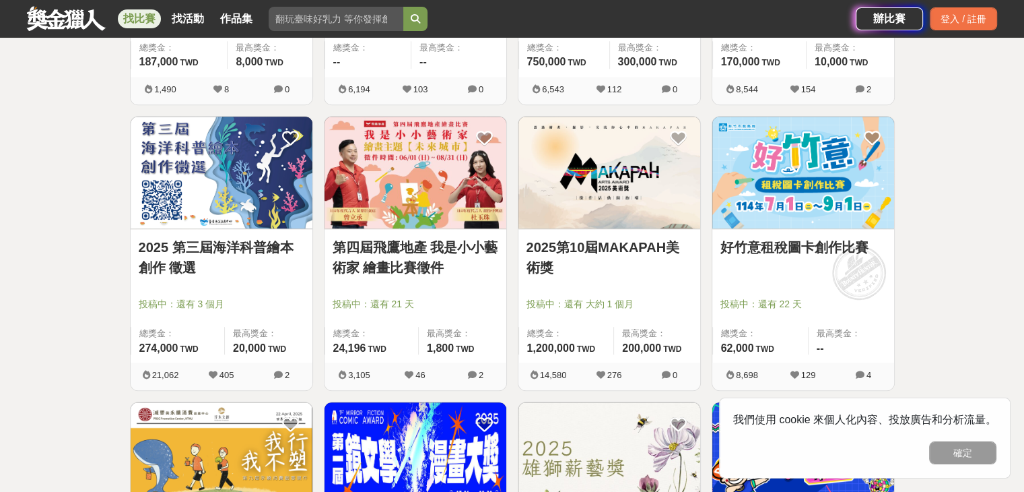
scroll to position [1347, 0]
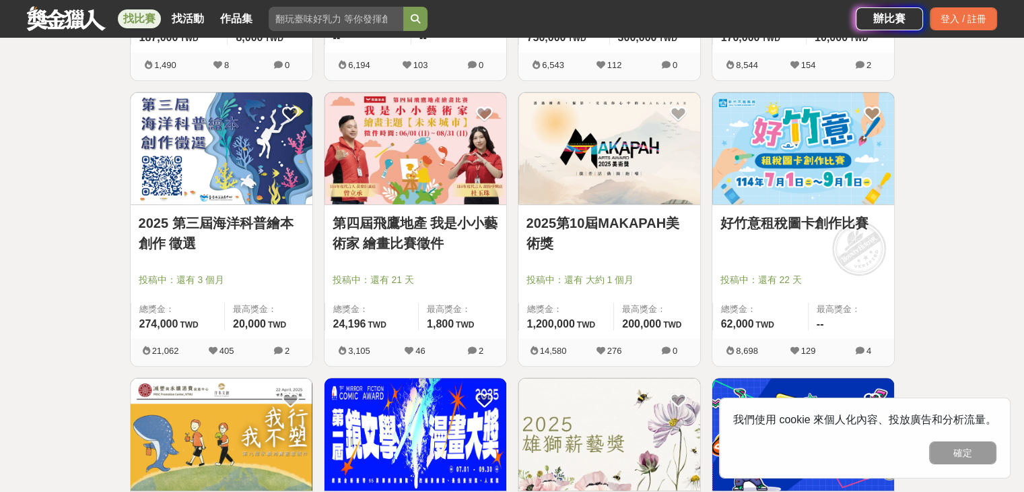
drag, startPoint x: 755, startPoint y: 232, endPoint x: 738, endPoint y: 218, distance: 22.0
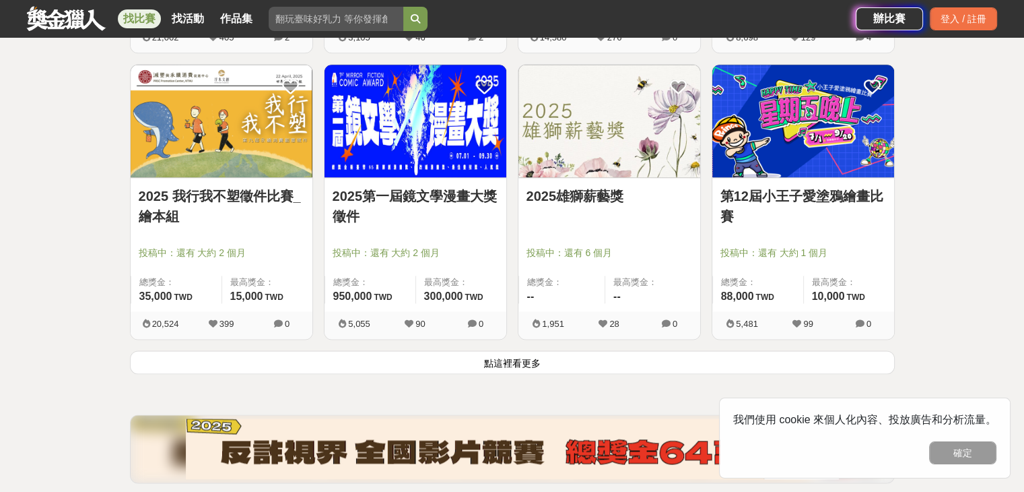
scroll to position [1684, 0]
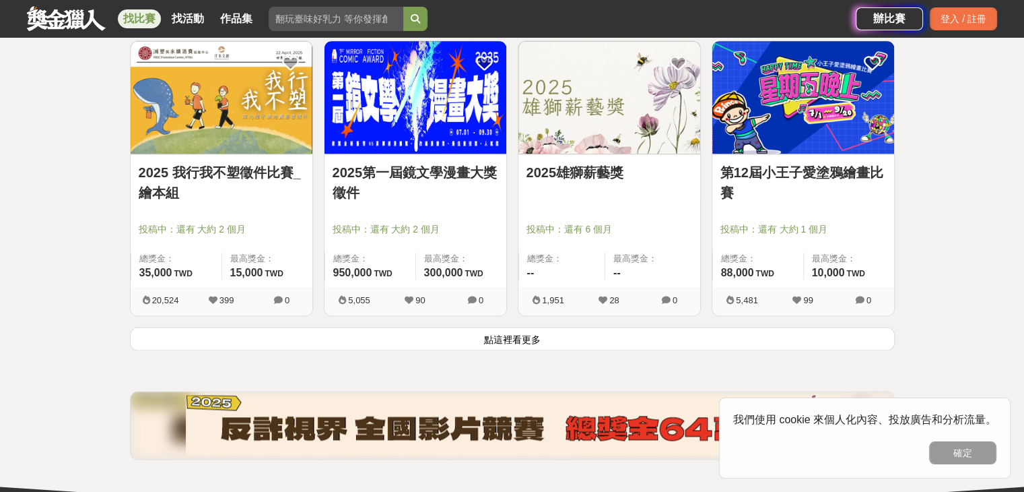
click at [526, 335] on button "點這裡看更多" at bounding box center [512, 339] width 765 height 24
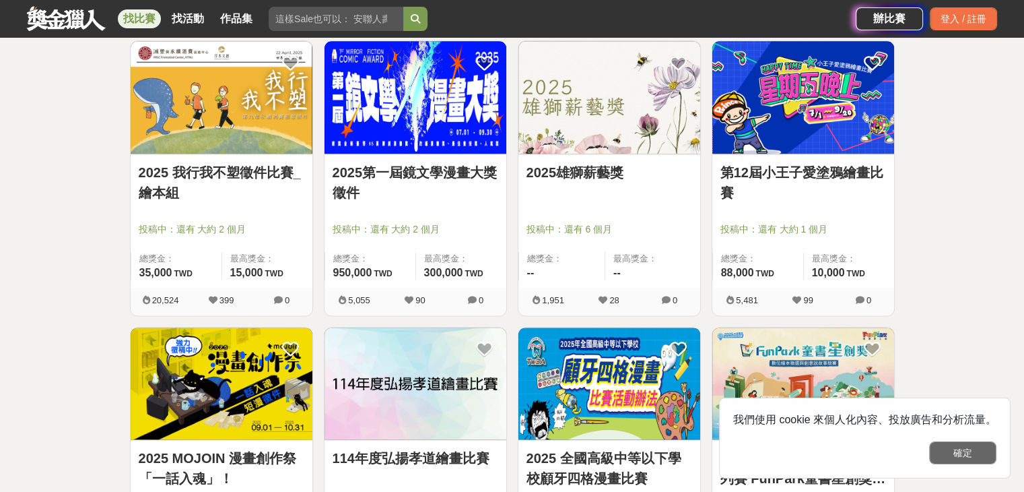
click at [971, 455] on button "確定" at bounding box center [962, 452] width 67 height 23
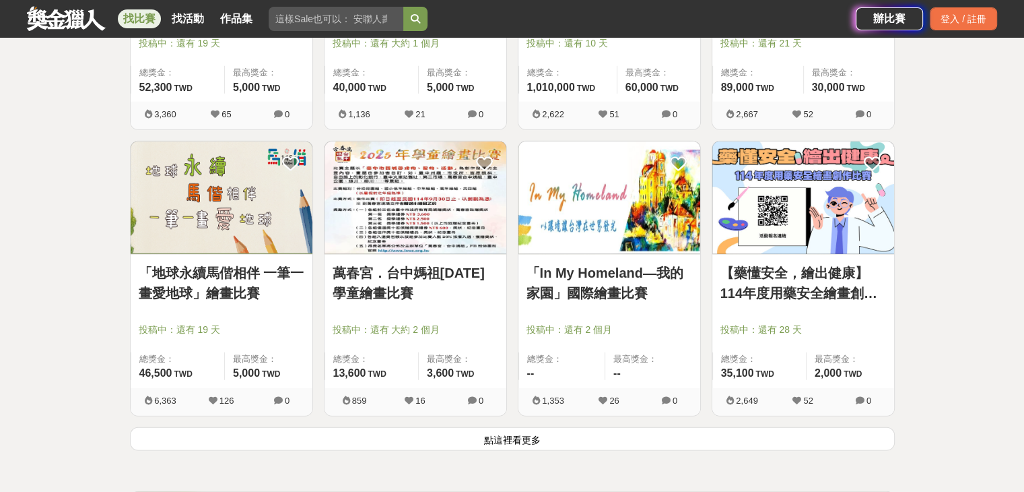
scroll to position [3300, 0]
click at [516, 438] on button "點這裡看更多" at bounding box center [512, 438] width 765 height 24
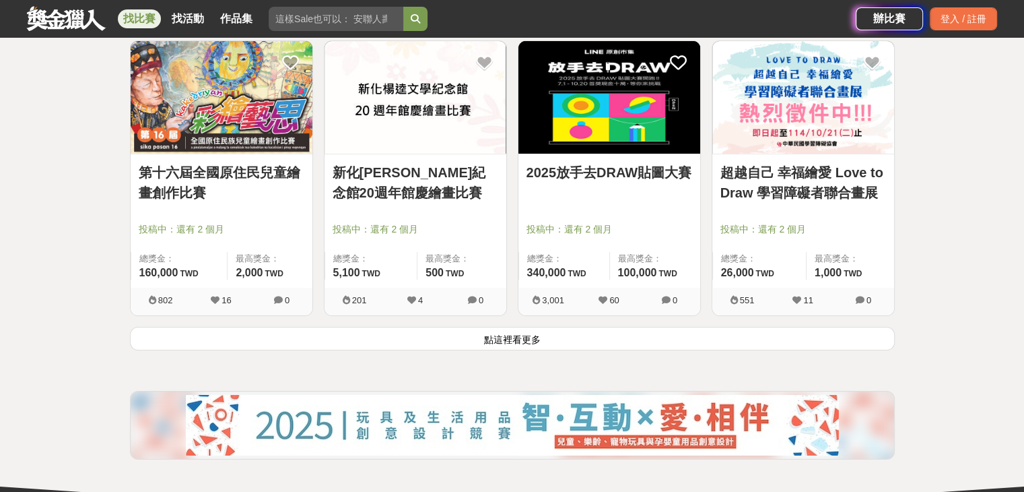
scroll to position [5119, 0]
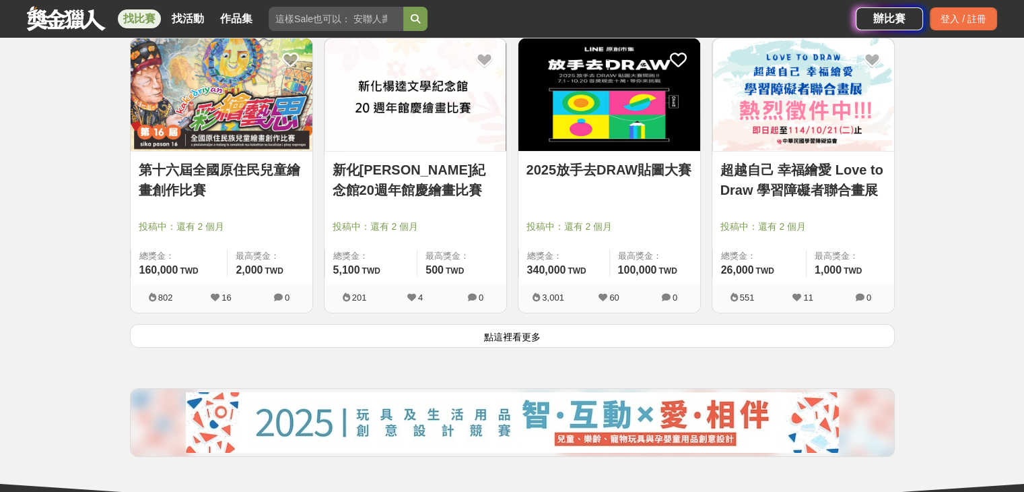
click at [590, 330] on button "點這裡看更多" at bounding box center [512, 336] width 765 height 24
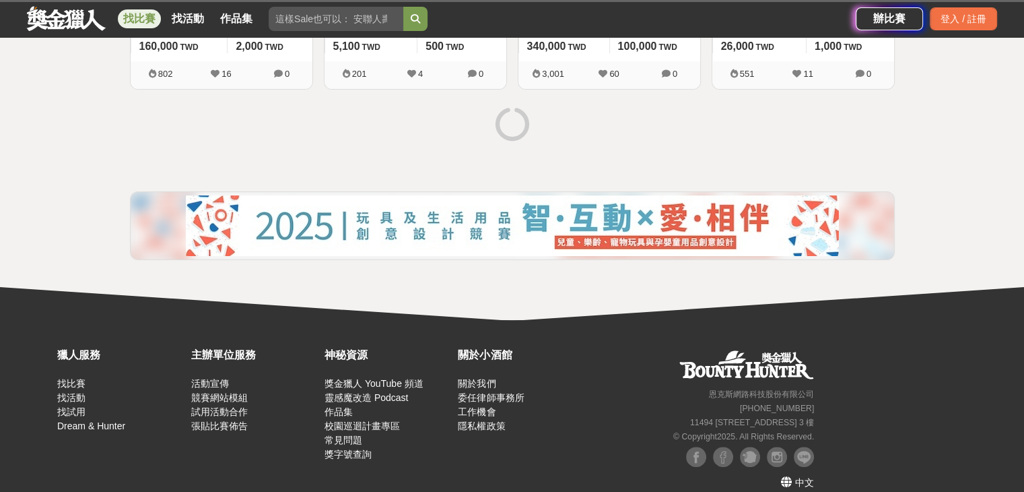
scroll to position [5354, 0]
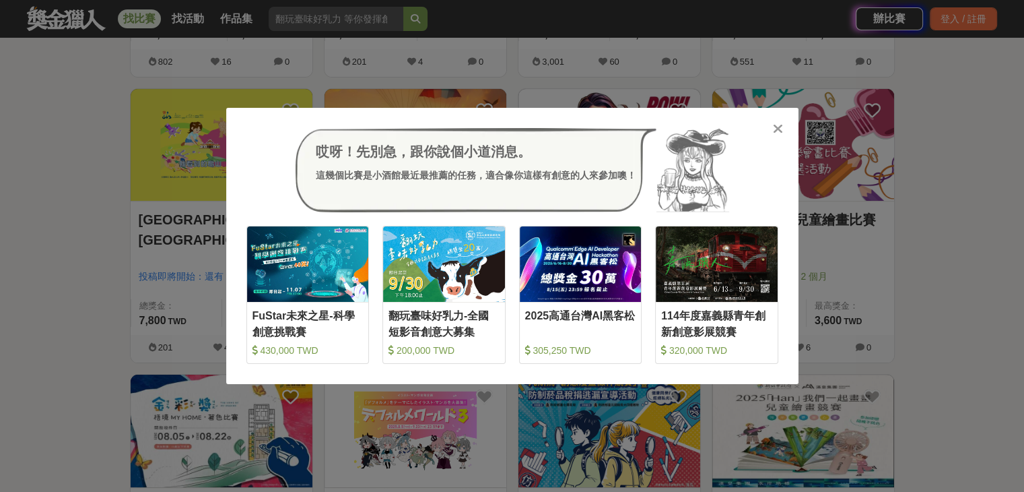
click at [776, 125] on icon at bounding box center [778, 128] width 10 height 13
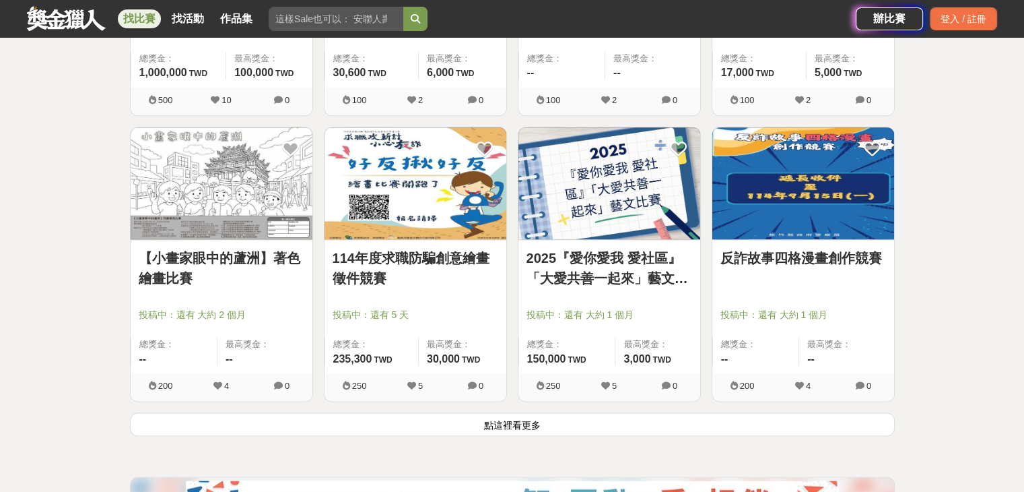
scroll to position [6769, 0]
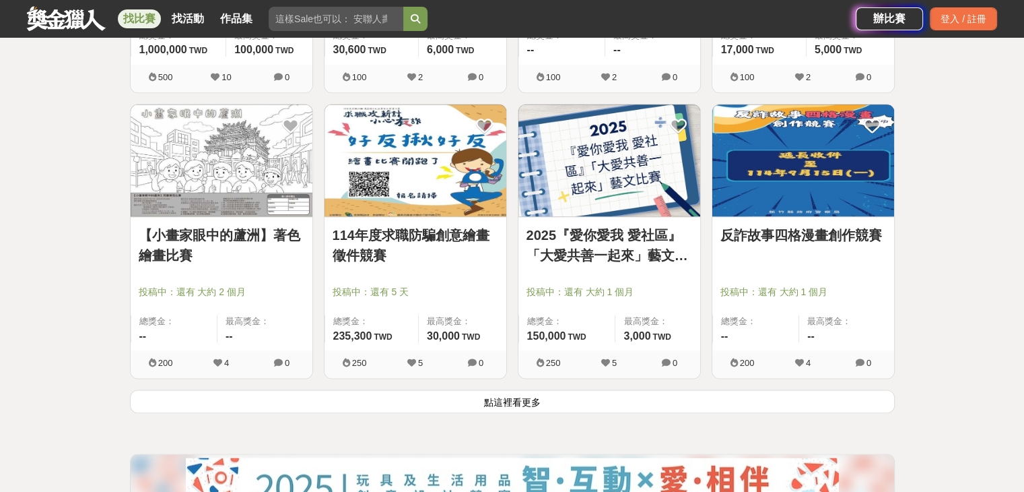
click at [445, 399] on button "點這裡看更多" at bounding box center [512, 401] width 765 height 24
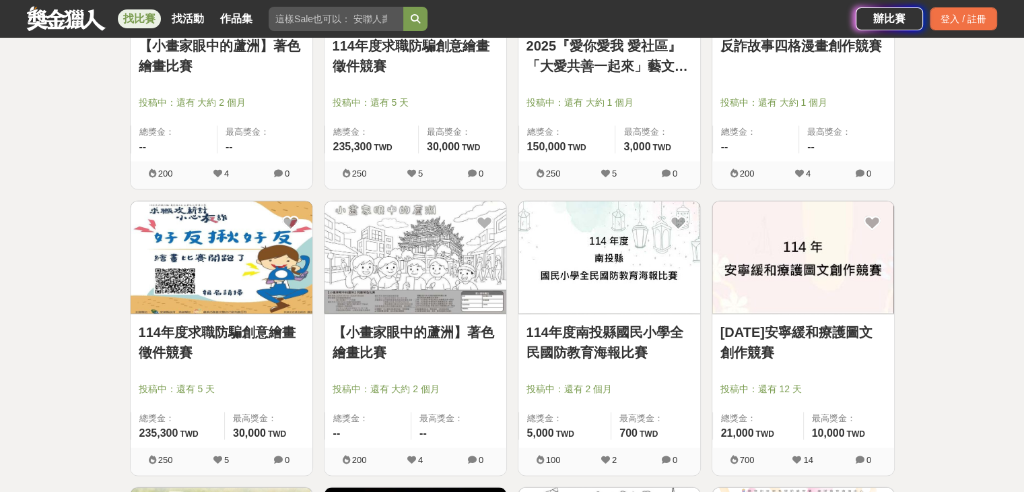
scroll to position [6769, 0]
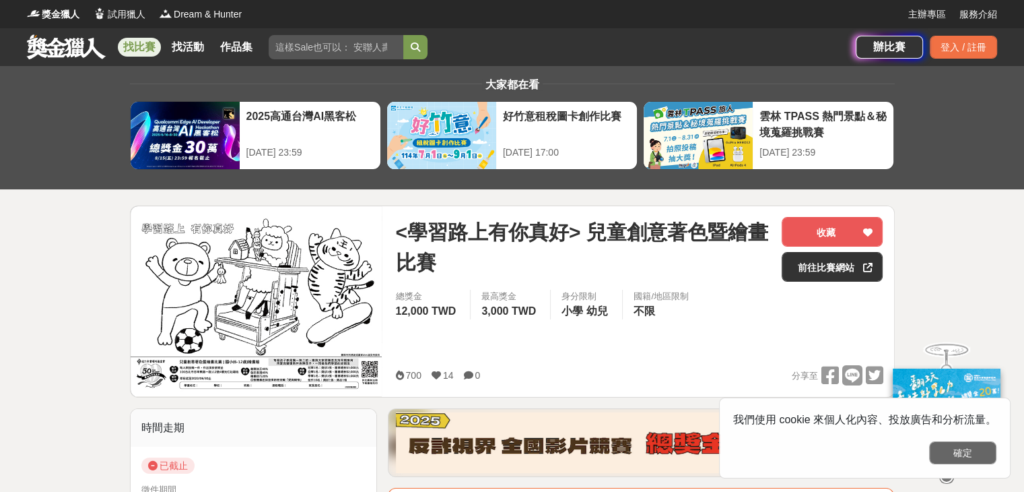
click at [958, 452] on button "確定" at bounding box center [962, 452] width 67 height 23
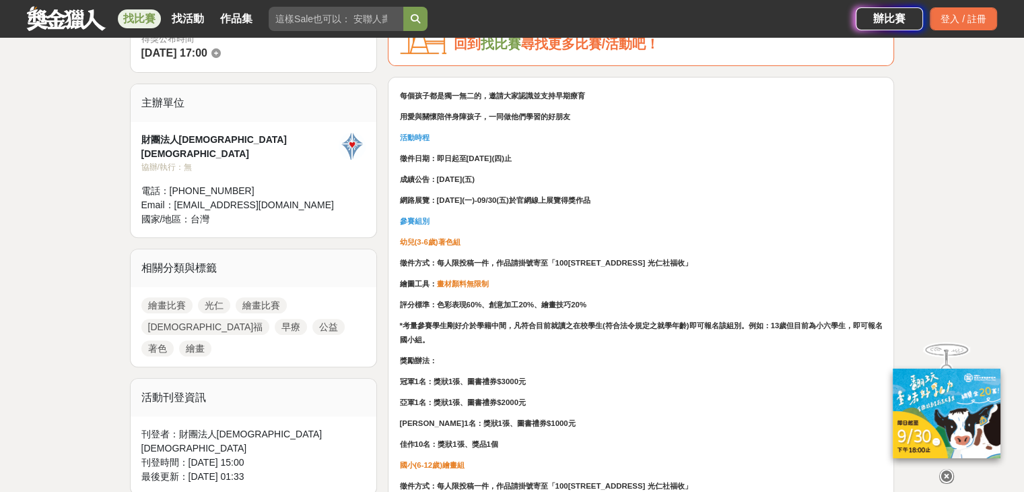
scroll to position [323, 0]
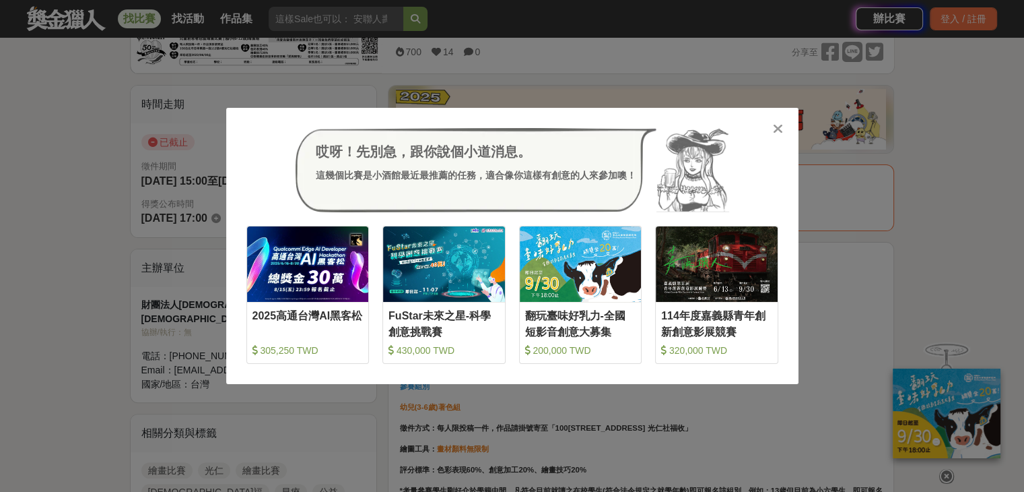
click at [784, 128] on div at bounding box center [778, 127] width 13 height 13
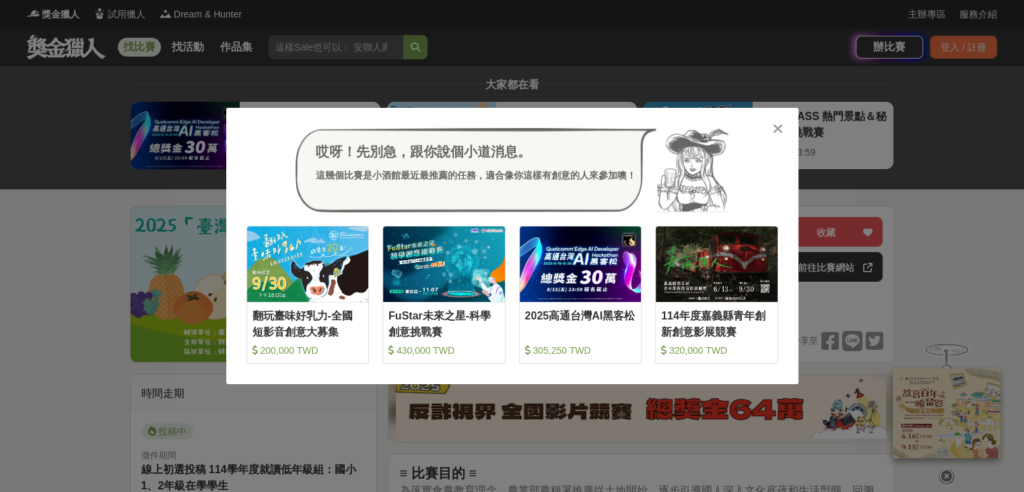
click at [778, 125] on icon at bounding box center [778, 128] width 10 height 13
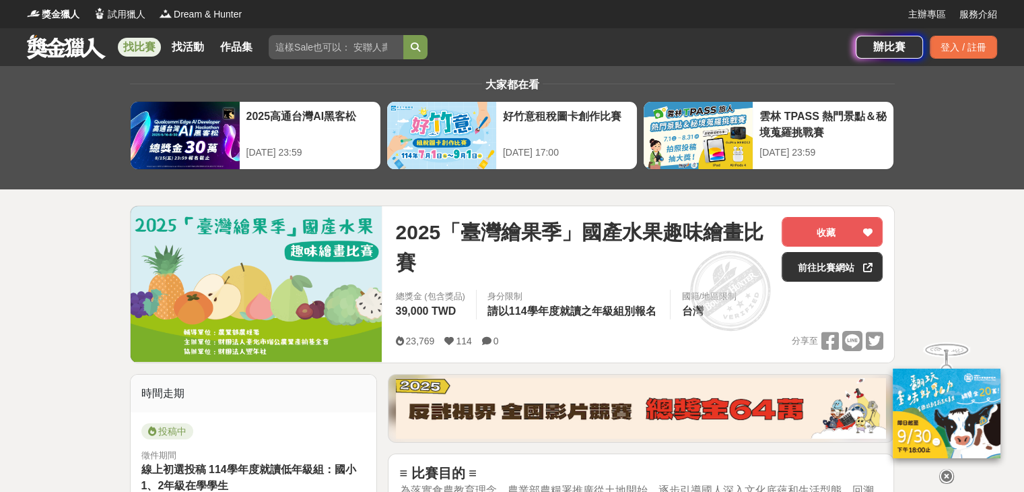
click at [945, 476] on icon at bounding box center [947, 476] width 15 height 15
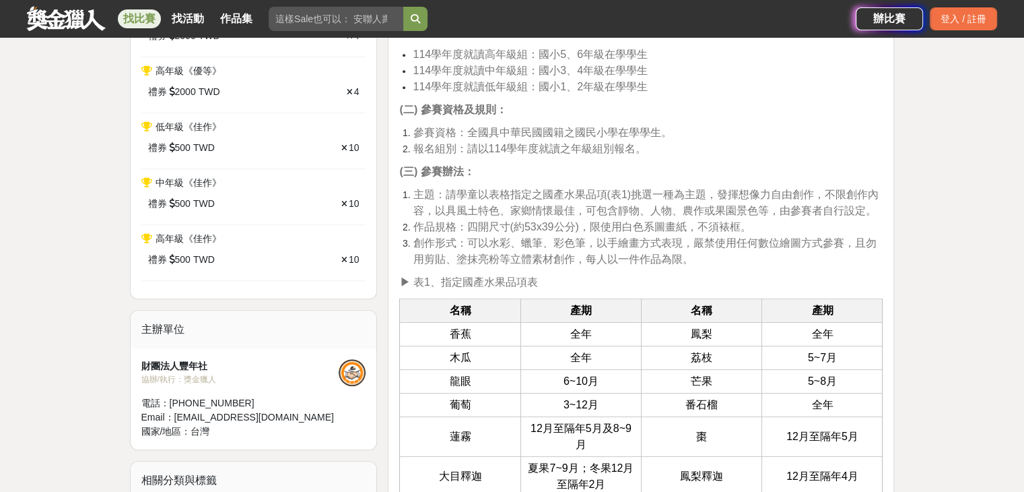
scroll to position [741, 0]
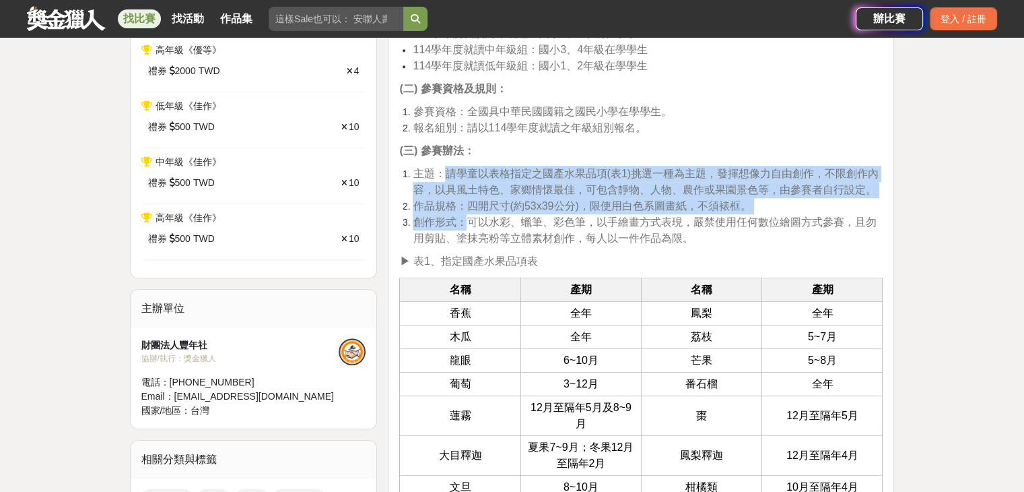
drag, startPoint x: 450, startPoint y: 170, endPoint x: 471, endPoint y: 226, distance: 59.3
click at [471, 226] on ol "主題：請學童以表格指定之國產水果品項(表1)挑選一種為主題，發揮想像力自由創作，不限創作內容，以具風土特色、家鄉情懷最佳，可包含靜物、人物、農作或果園景色等，…" at bounding box center [641, 206] width 484 height 81
click at [471, 226] on span "創作形式：可以水彩、蠟筆、彩色筆，以手繪畫方式表現，嚴禁使用任何數位繪圖方式參賽，且勿用剪貼、塗抹亮粉等立體素材創作，每人以一件作品為限。" at bounding box center [644, 230] width 463 height 28
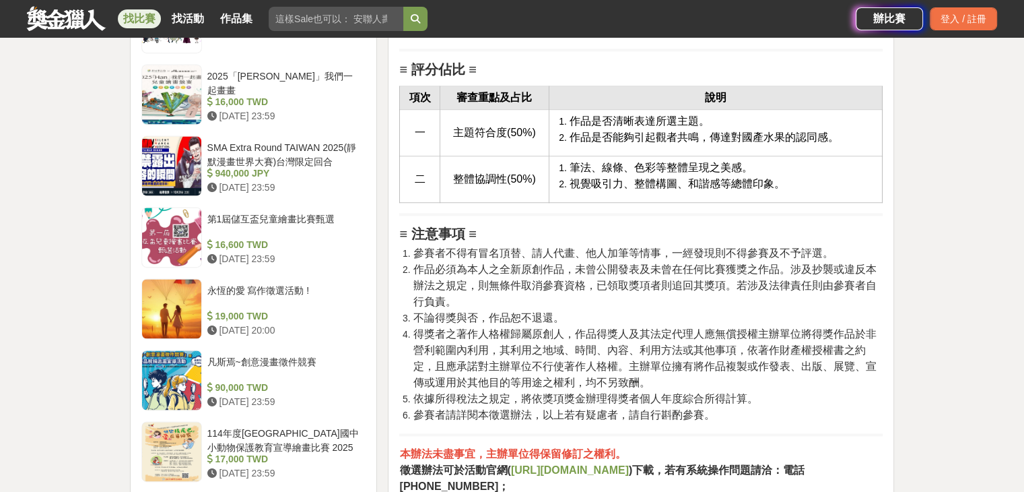
scroll to position [1953, 0]
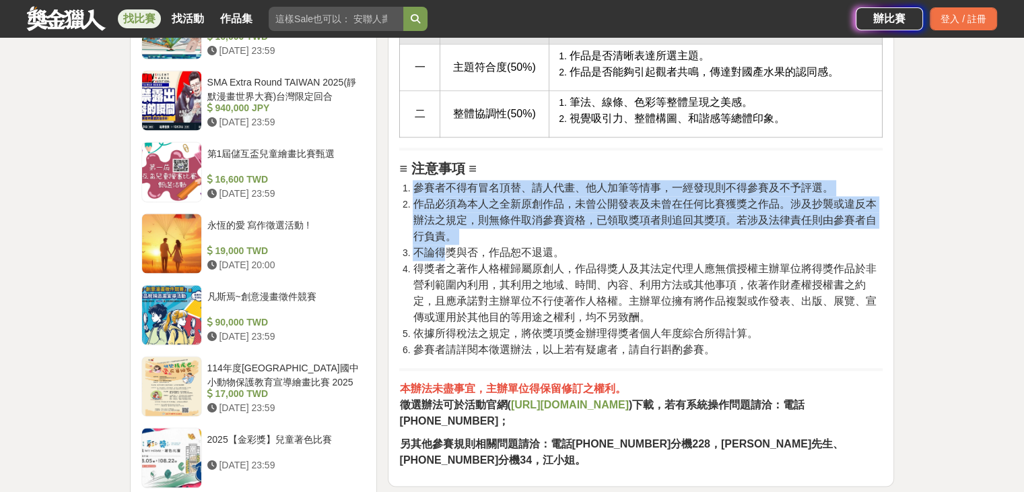
drag, startPoint x: 416, startPoint y: 197, endPoint x: 444, endPoint y: 264, distance: 72.4
click at [444, 264] on ol "參賽者不得有冒名頂替、請人代畫、他人加筆等情事，一經發現則不得參賽及不予評選。 作品必須為本人之全新原創作品，未曾公開發表及未曾在任何比賽獲獎之作品。涉及抄襲…" at bounding box center [641, 269] width 484 height 178
click at [445, 258] on span "不論得獎與否，作品恕不退還。" at bounding box center [488, 252] width 151 height 11
click at [480, 231] on span "作品必須為本人之全新原創作品，未曾公開發表及未曾在任何比賽獲獎之作品。涉及抄襲或違反本辦法之規定，則無條件取消參賽資格，已領取獎項者則追回其獎項。若涉及法律責…" at bounding box center [644, 220] width 463 height 44
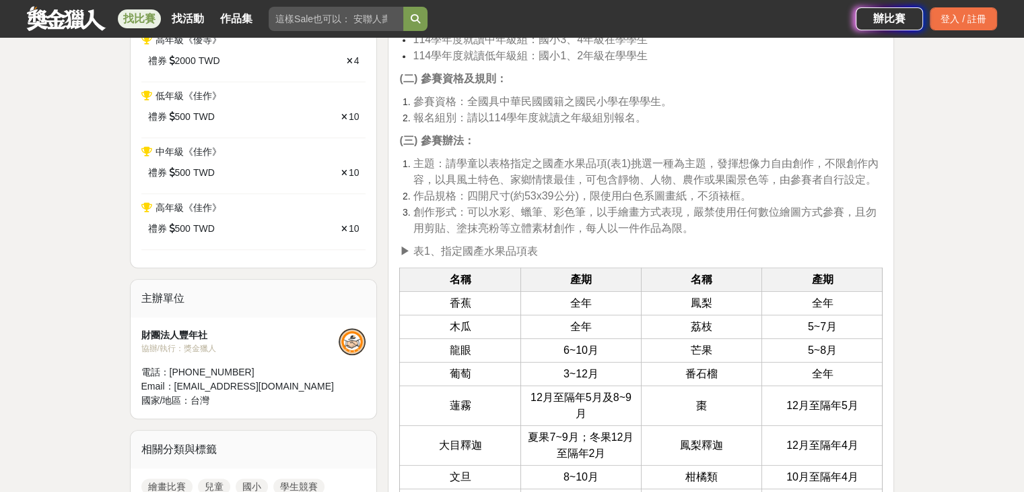
scroll to position [741, 0]
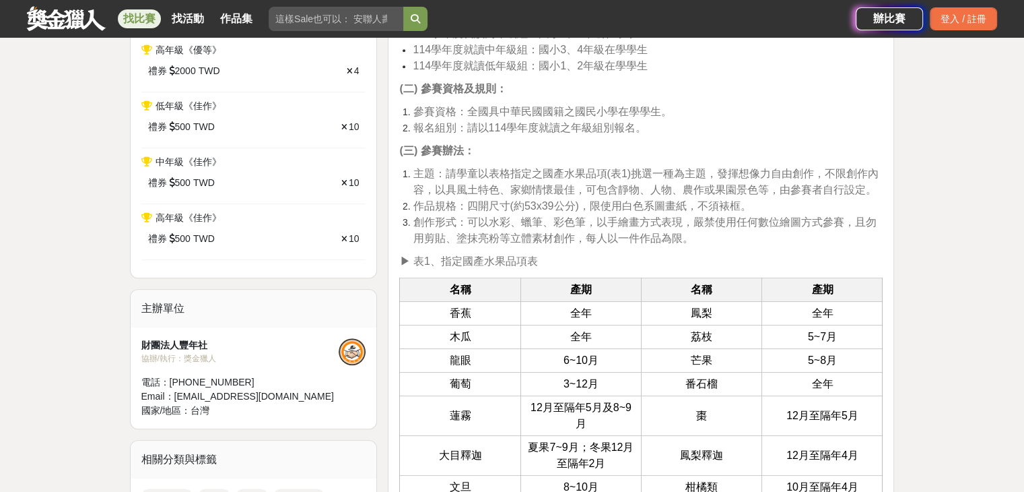
click at [465, 204] on span "作品規格：四開尺寸(約53x39公分)，限使用白色系圖畫紙，不須裱框。" at bounding box center [582, 205] width 338 height 11
click at [457, 178] on span "主題：請學童以表格指定之國產水果品項(表1)挑選一種為主題，發揮想像力自由創作，不限創作內容，以具風土特色、家鄉情懷最佳，可包含靜物、人物、農作或果園景色等，…" at bounding box center [646, 182] width 466 height 28
click at [457, 191] on span "主題：請學童以表格指定之國產水果品項(表1)挑選一種為主題，發揮想像力自由創作，不限創作內容，以具風土特色、家鄉情懷最佳，可包含靜物、人物、農作或果園景色等，…" at bounding box center [646, 182] width 466 height 28
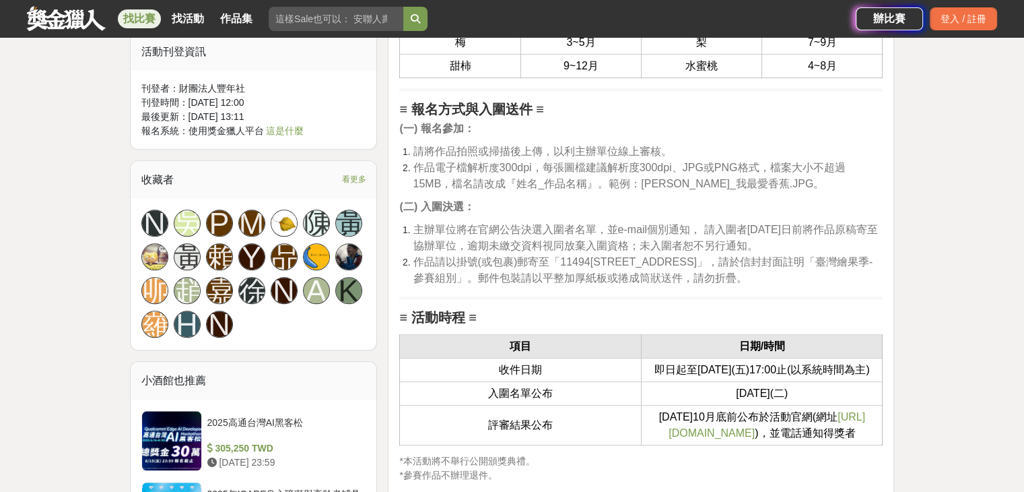
scroll to position [1280, 0]
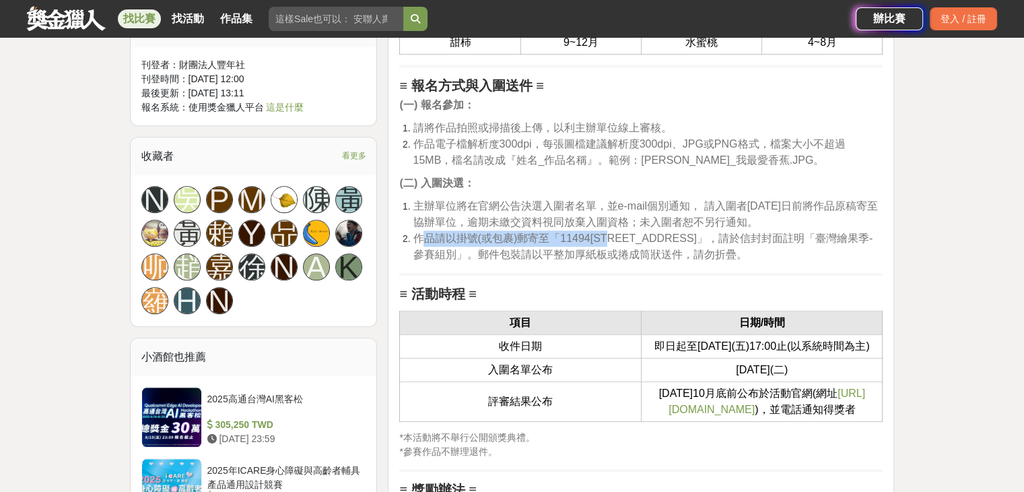
drag, startPoint x: 420, startPoint y: 234, endPoint x: 625, endPoint y: 235, distance: 204.7
click at [625, 235] on span "作品請以掛號(或包裹)郵寄至「11494台北市內湖區民權東路六段11巷37號3樓」，請於信封封面註明「臺灣繪果季-參賽組別」。郵件包裝請以平整加厚紙板或捲成筒…" at bounding box center [643, 246] width 460 height 28
click at [610, 247] on span "作品請以掛號(或包裹)郵寄至「11494台北市內湖區民權東路六段11巷37號3樓」，請於信封封面註明「臺灣繪果季-參賽組別」。郵件包裝請以平整加厚紙板或捲成筒…" at bounding box center [643, 246] width 460 height 28
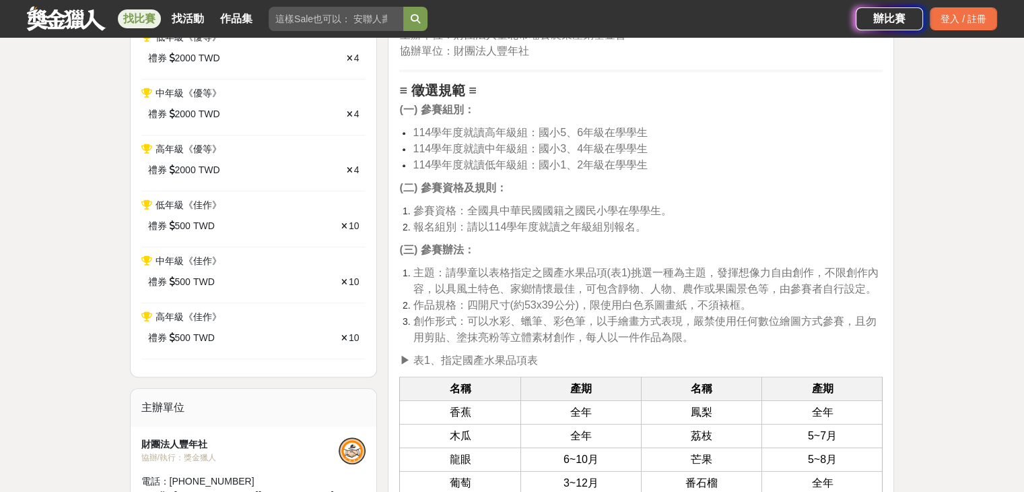
scroll to position [674, 0]
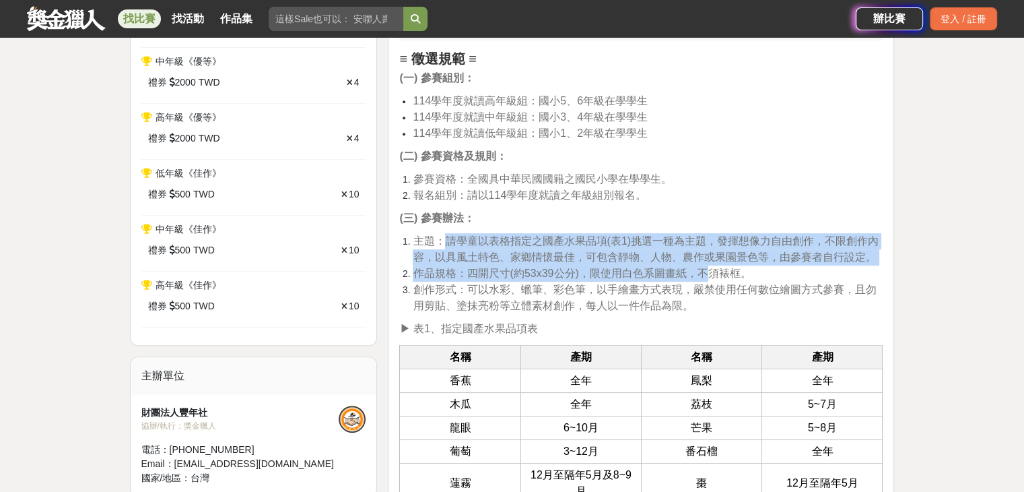
drag, startPoint x: 445, startPoint y: 240, endPoint x: 704, endPoint y: 268, distance: 260.8
click at [704, 268] on ol "主題：請學童以表格指定之國產水果品項(表1)挑選一種為主題，發揮想像力自由創作，不限創作內容，以具風土特色、家鄉情懷最佳，可包含靜物、人物、農作或果園景色等，…" at bounding box center [641, 273] width 484 height 81
click at [595, 259] on span "主題：請學童以表格指定之國產水果品項(表1)挑選一種為主題，發揮想像力自由創作，不限創作內容，以具風土特色、家鄉情懷最佳，可包含靜物、人物、農作或果園景色等，…" at bounding box center [646, 249] width 466 height 28
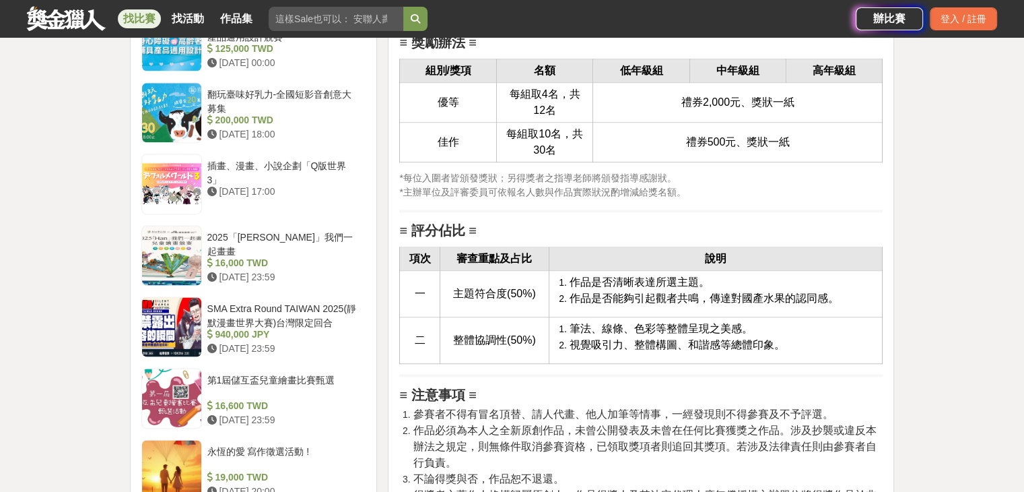
scroll to position [1751, 0]
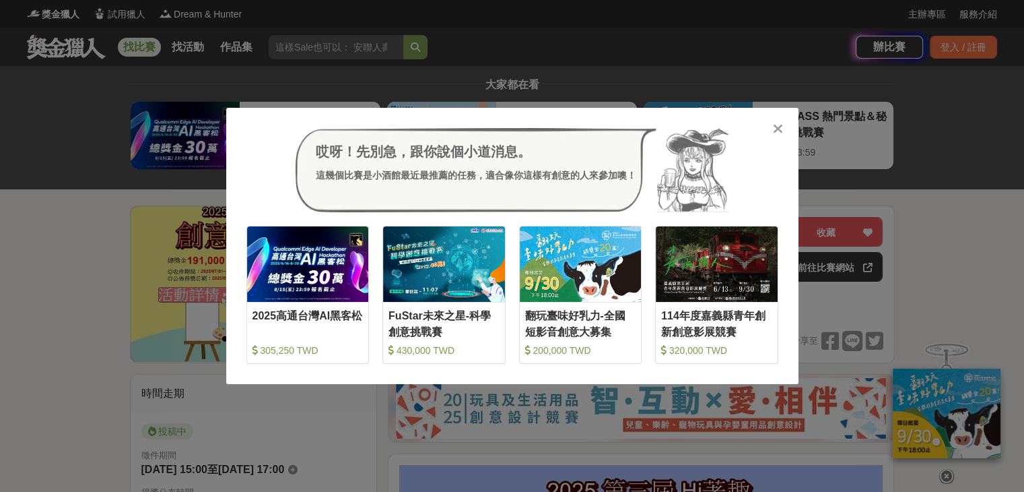
click at [778, 127] on icon at bounding box center [778, 128] width 10 height 13
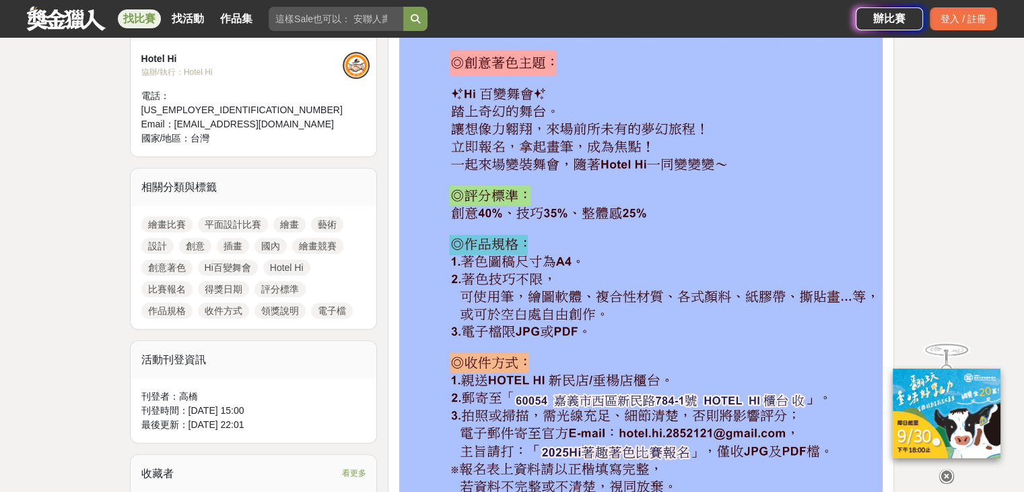
scroll to position [539, 0]
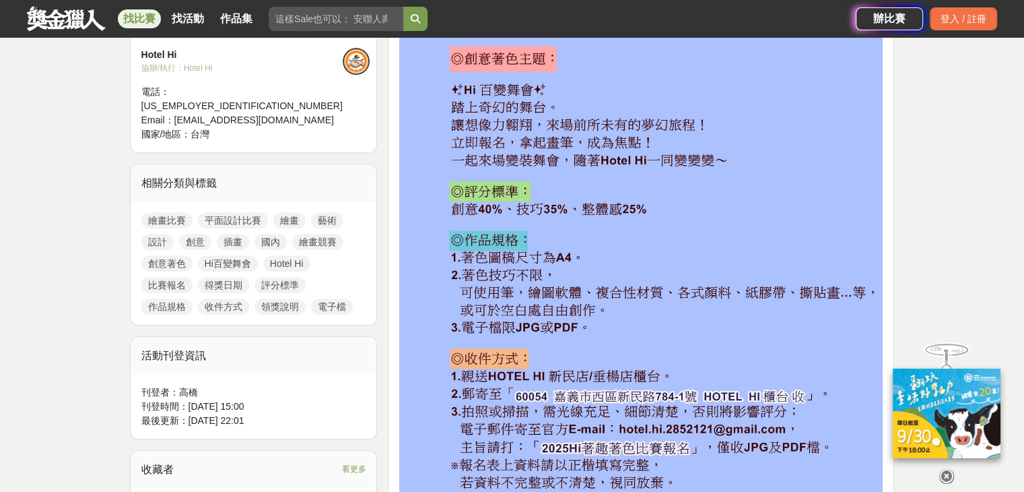
click at [948, 469] on icon at bounding box center [947, 476] width 15 height 15
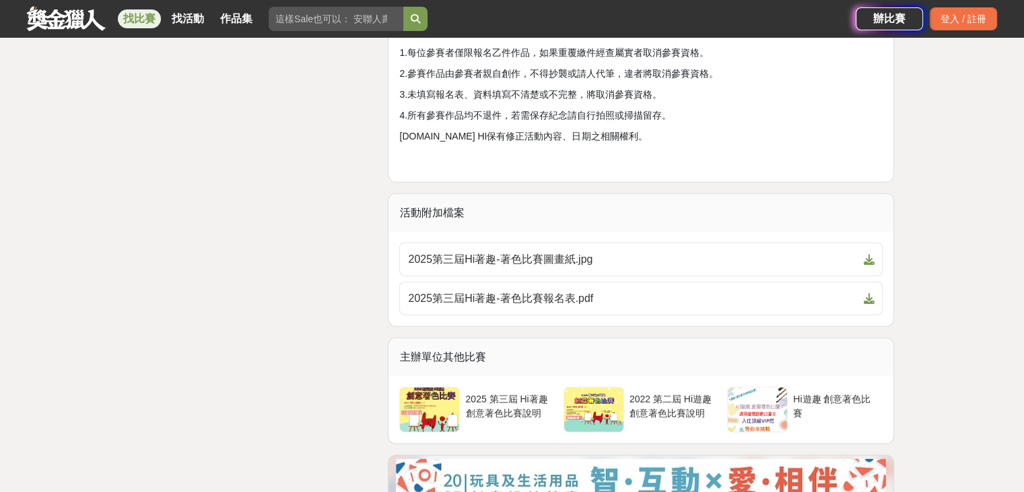
scroll to position [3098, 0]
click at [857, 261] on span "2025第三屆Hi著趣-著色比賽圖畫紙.jpg" at bounding box center [633, 259] width 450 height 16
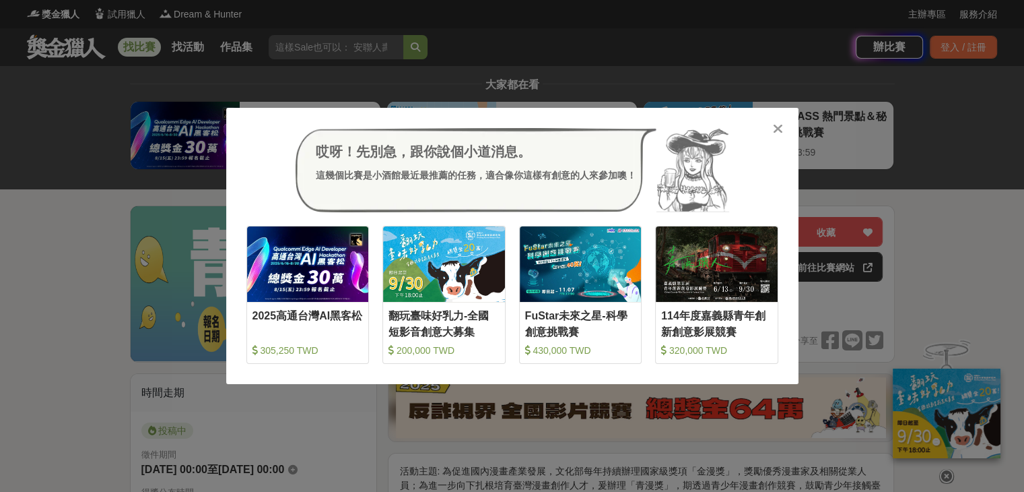
click at [777, 129] on icon at bounding box center [778, 128] width 10 height 13
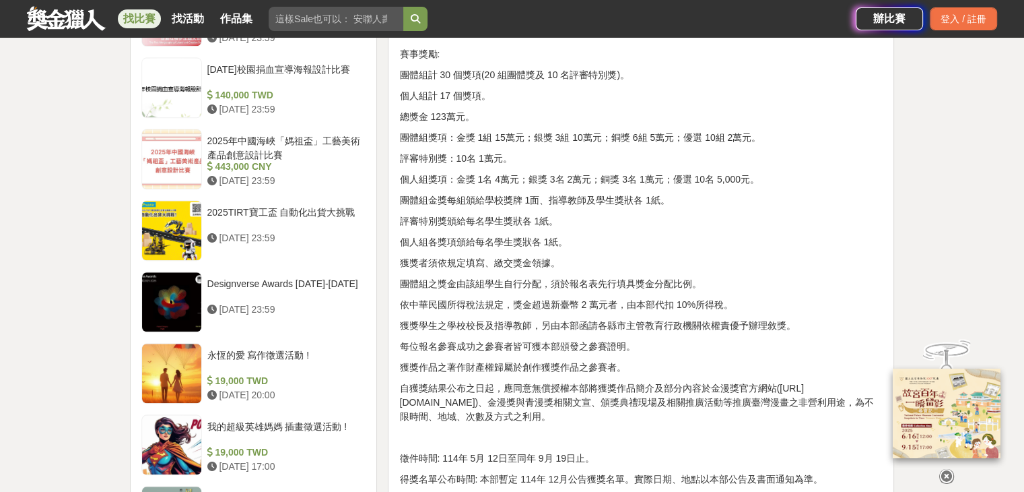
scroll to position [1414, 0]
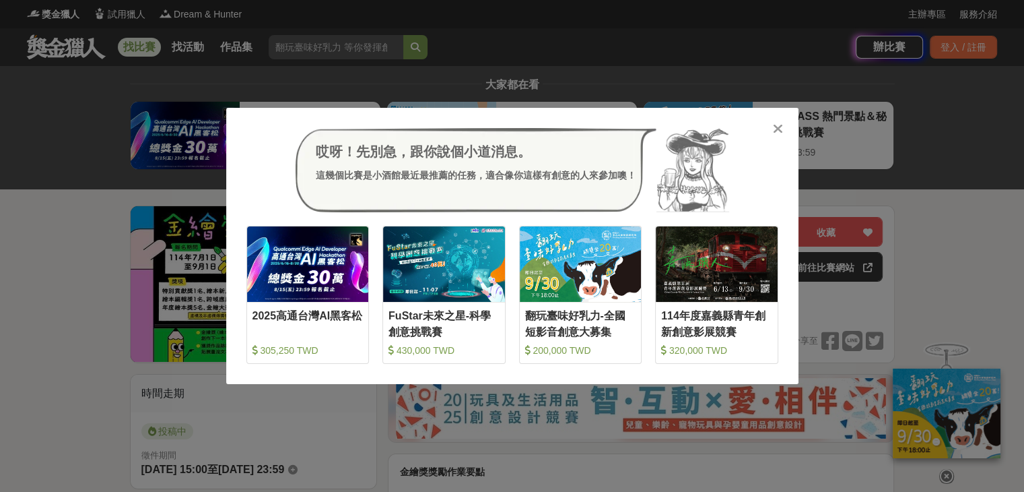
click at [776, 130] on icon at bounding box center [778, 128] width 10 height 13
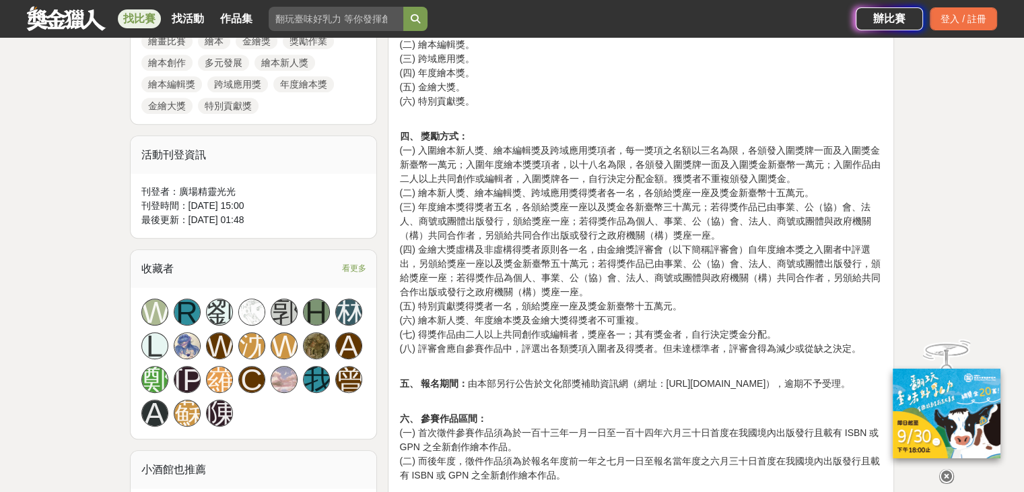
scroll to position [741, 0]
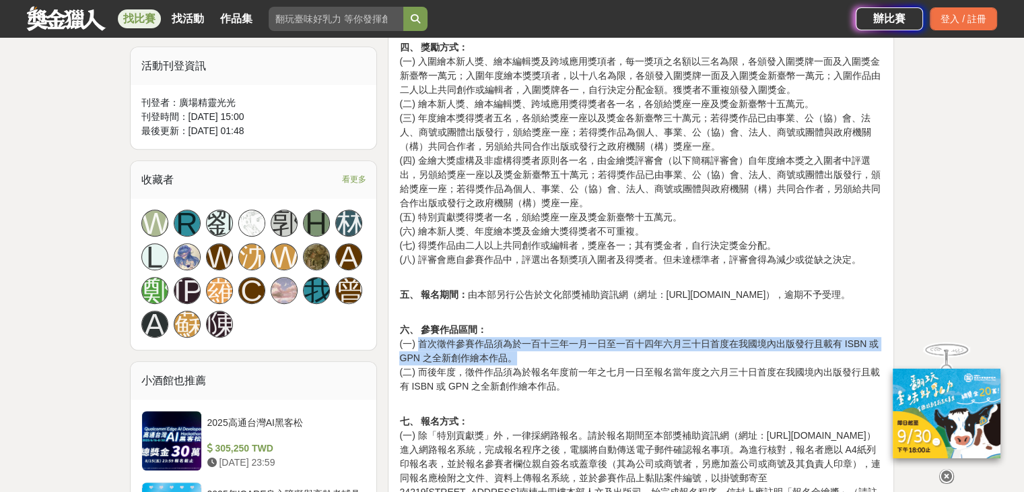
drag, startPoint x: 418, startPoint y: 344, endPoint x: 523, endPoint y: 358, distance: 106.0
click at [523, 358] on p "六、 參賽作品區間： (一) 首次徵件參賽作品須為於一百十三年一月一日至一百十四年六月三十日首度在我國境內出版發行且載有 ISBN 或 GPN 之全新創作繪本…" at bounding box center [641, 350] width 484 height 85
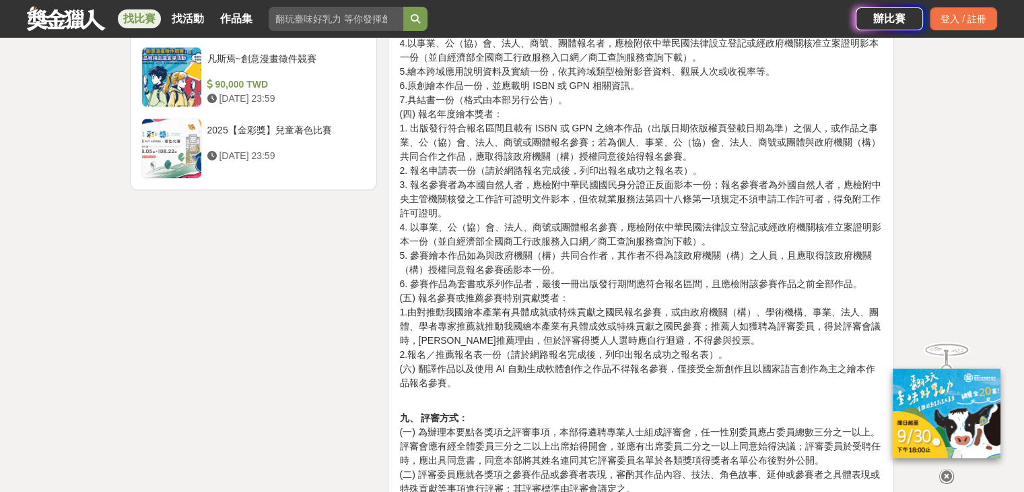
scroll to position [1347, 0]
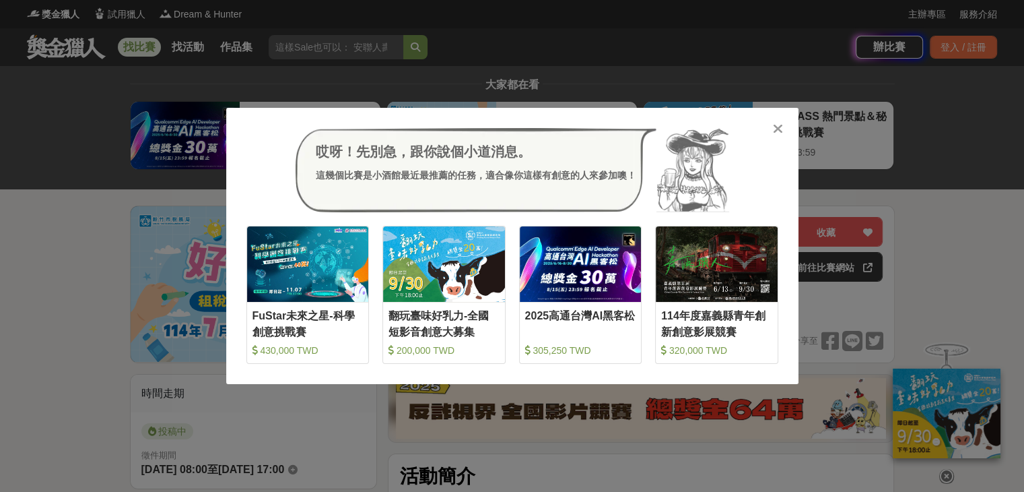
click at [776, 132] on icon at bounding box center [778, 128] width 10 height 13
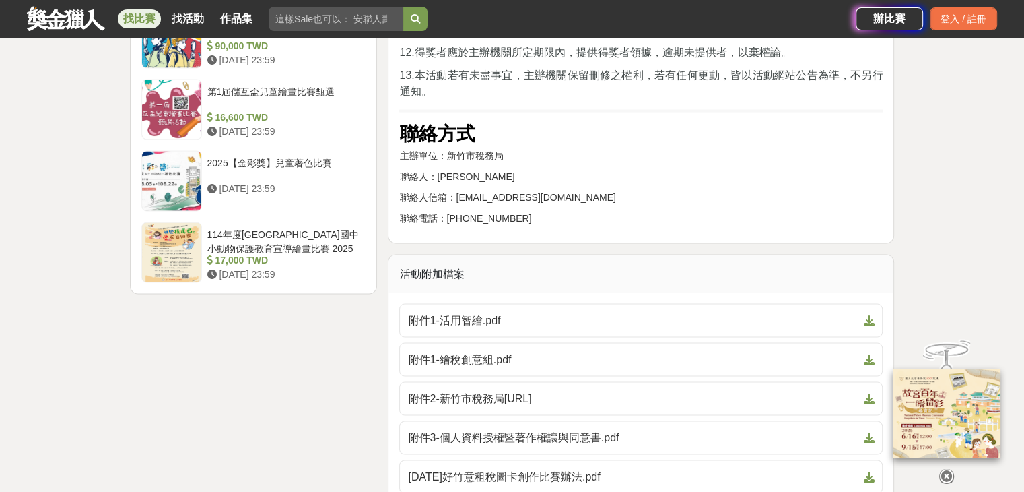
scroll to position [2761, 0]
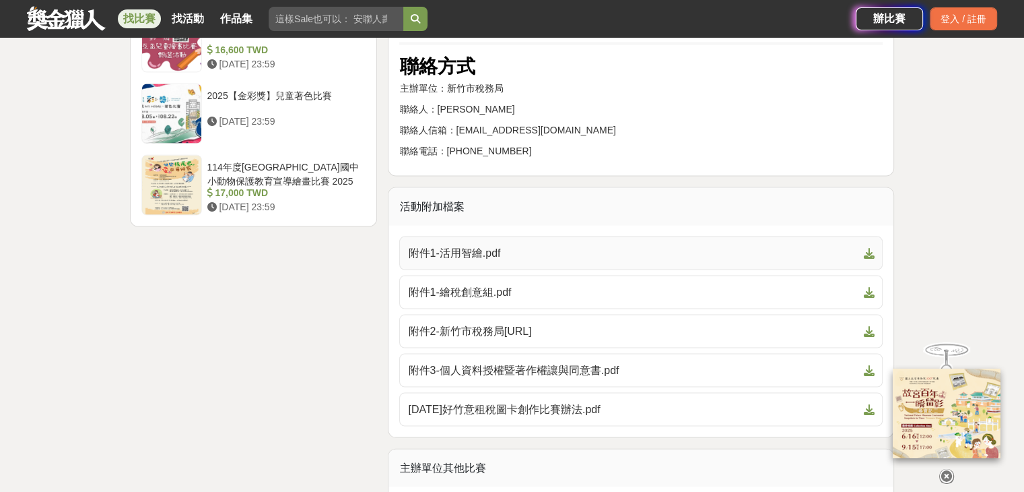
click at [572, 251] on span "附件1-活用智繪.pdf" at bounding box center [633, 253] width 450 height 16
click at [586, 284] on span "附件1-繪稅創意組.pdf" at bounding box center [633, 292] width 450 height 16
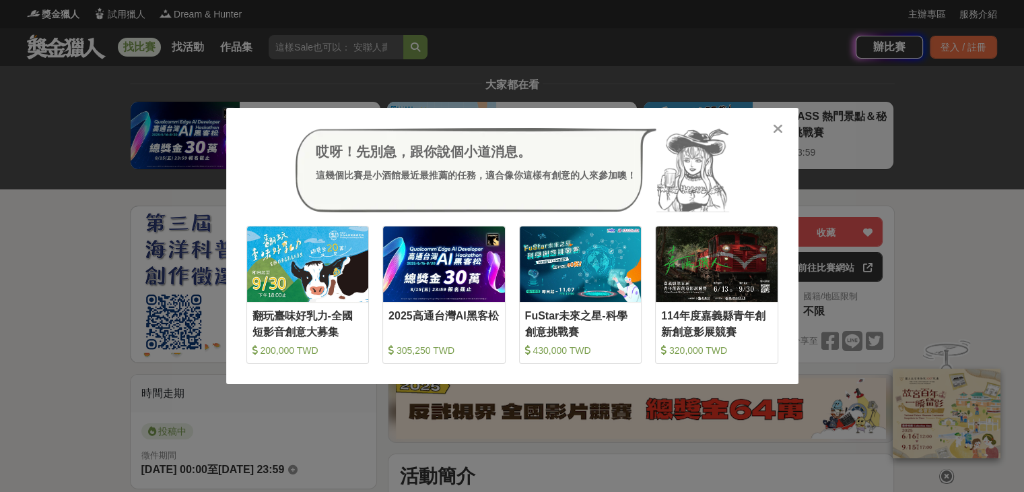
click at [784, 130] on div at bounding box center [778, 127] width 13 height 13
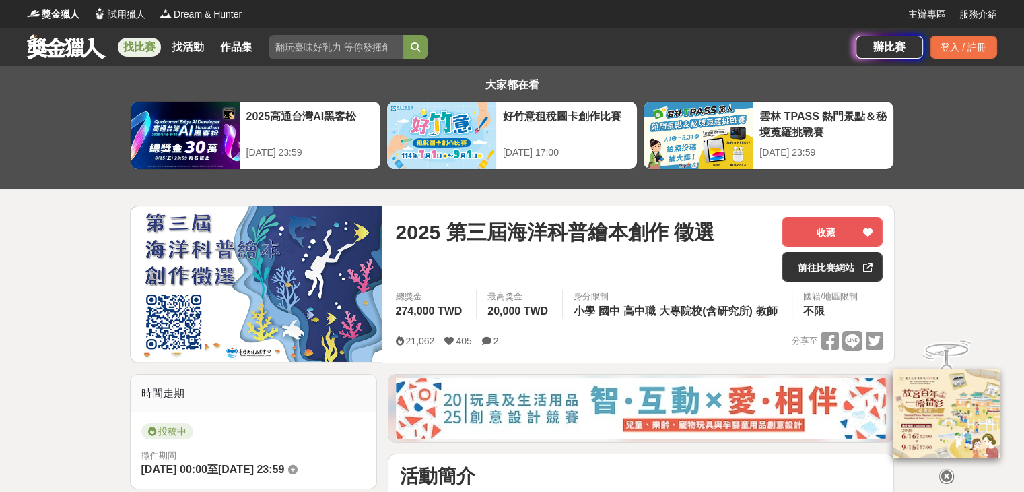
click at [948, 470] on icon at bounding box center [947, 476] width 15 height 15
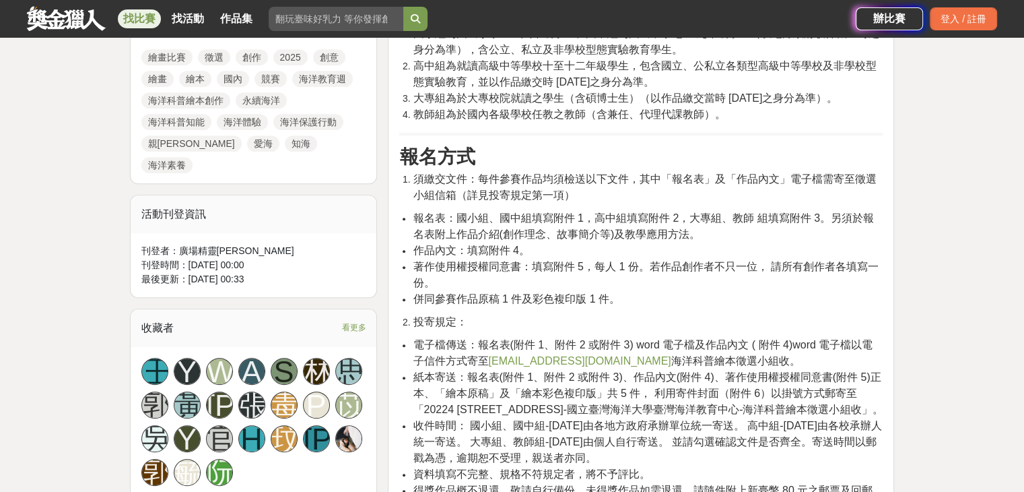
scroll to position [674, 0]
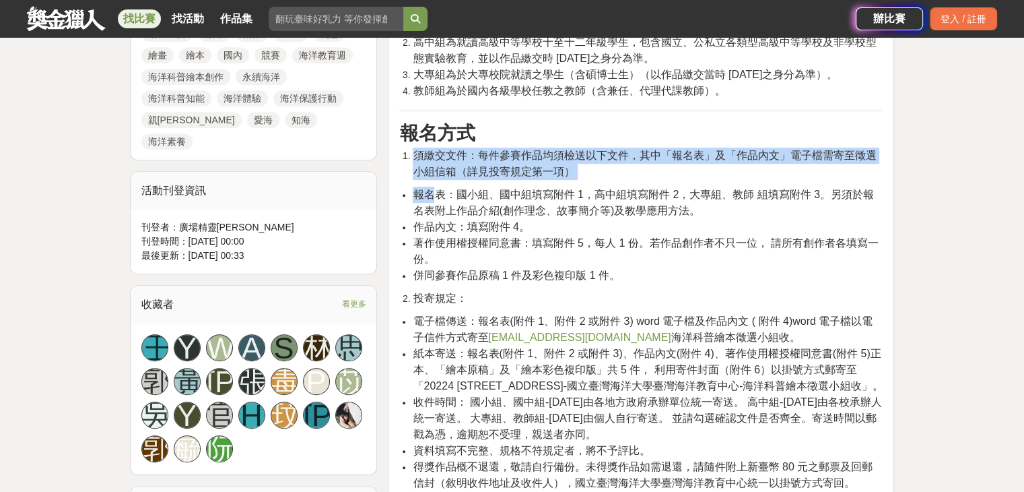
drag, startPoint x: 418, startPoint y: 158, endPoint x: 434, endPoint y: 187, distance: 33.8
click at [434, 189] on span "報名表：國小組、國中組填寫附件 1，高中組填寫附件 2，大專組、教師 組填寫附件 3。另須於報名表附上作品介紹(創作理念、故事簡介等)及教學應用方法。" at bounding box center [643, 203] width 461 height 28
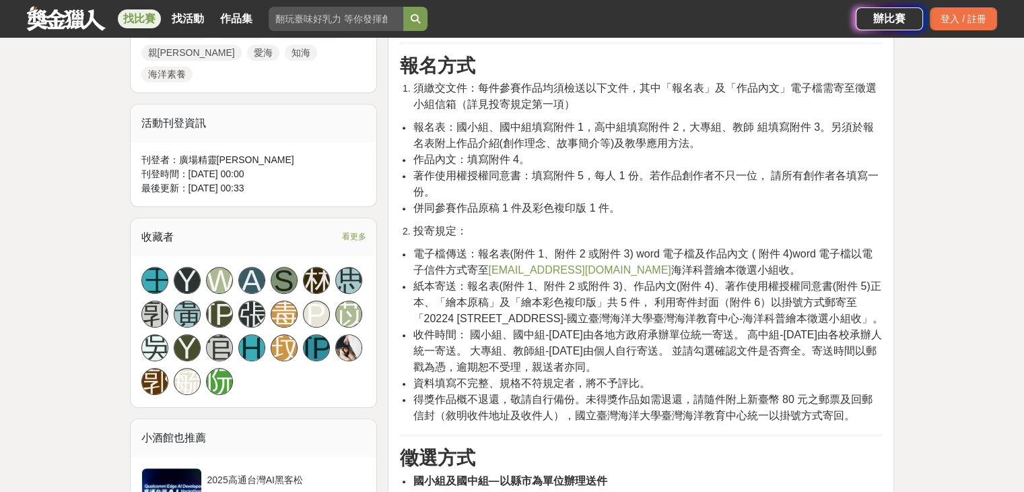
scroll to position [808, 0]
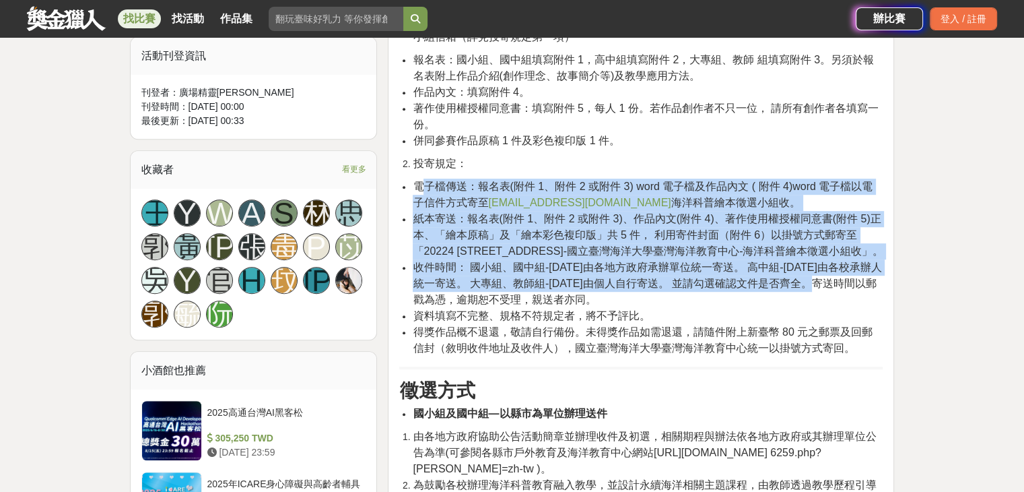
drag, startPoint x: 419, startPoint y: 187, endPoint x: 706, endPoint y: 295, distance: 306.7
click at [706, 295] on ul "電子檔傳送：報名表(附件 1、附件 2 或附件 3) word 電子檔及作品內文 ( 附件 4)word 電子檔以電子信件方式寄至 marineeducati…" at bounding box center [641, 267] width 484 height 178
click at [569, 292] on span "收件時間： 國小組、國中組-114 年 11 月 14 日由各地方政府承辦單位統一寄送。 高中組-114 年 10 月 31 日由各校承辦人統一寄送。 大專組…" at bounding box center [647, 283] width 469 height 44
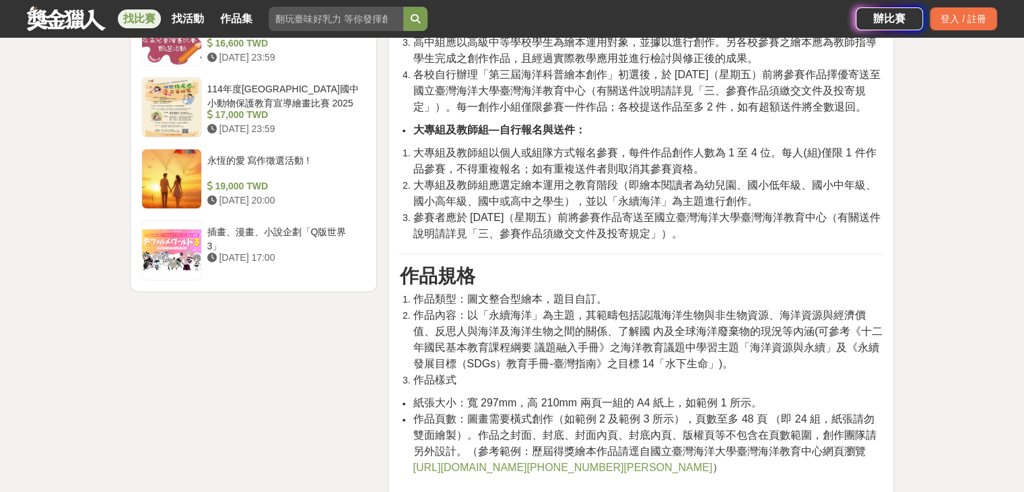
scroll to position [1751, 0]
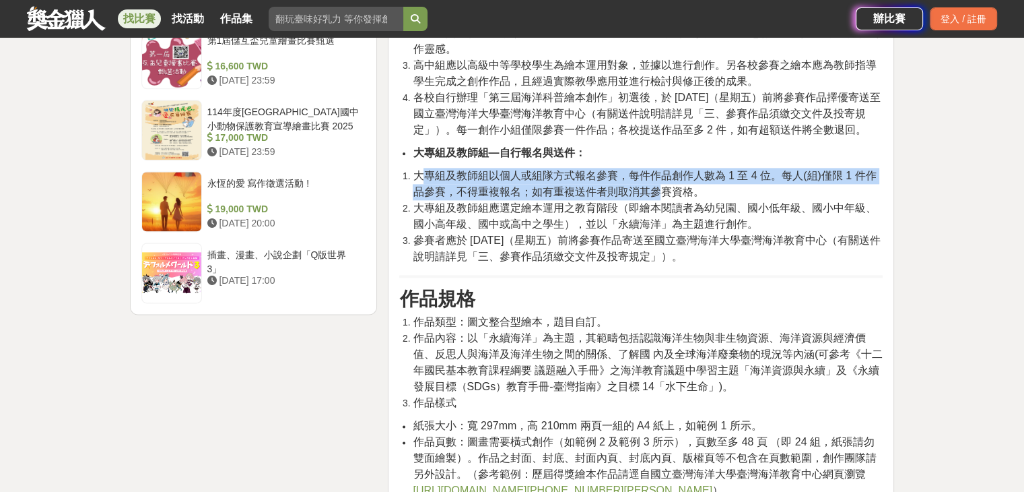
drag, startPoint x: 418, startPoint y: 205, endPoint x: 663, endPoint y: 219, distance: 244.9
click at [663, 197] on span "大專組及教師組以個人或組隊方式報名參賽，每件作品創作人數為 1 至 4 位。每人(組)僅限 1 件作品參賽，不得重複報名；如有重複送件者則取消其參賽資格。" at bounding box center [644, 184] width 463 height 28
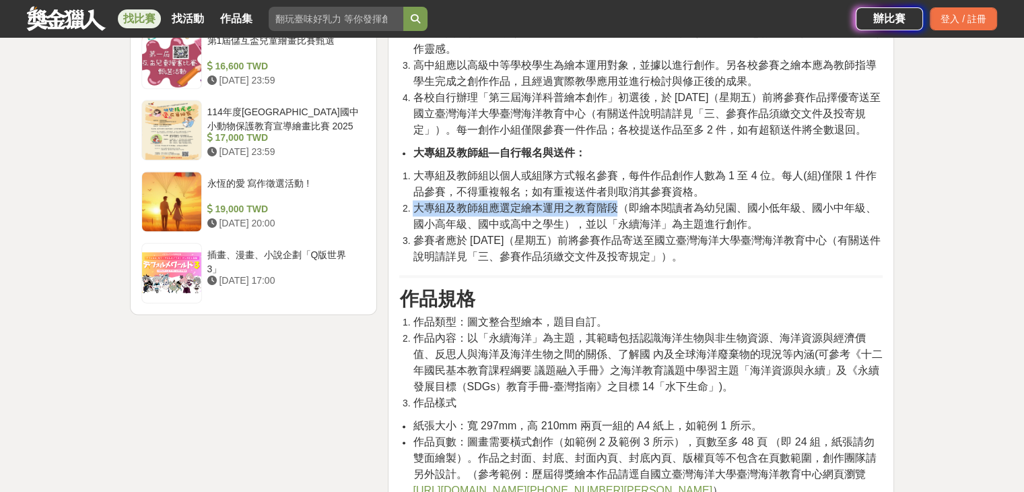
drag, startPoint x: 416, startPoint y: 238, endPoint x: 615, endPoint y: 240, distance: 198.7
click at [615, 230] on span "大專組及教師組應選定繪本運用之教育階段（即繪本閱讀者為幼兒園、國小低年級、國小中年級、國小高年級、國中或高中之學生），並以「永續海洋」為主題進行創作。" at bounding box center [644, 216] width 463 height 28
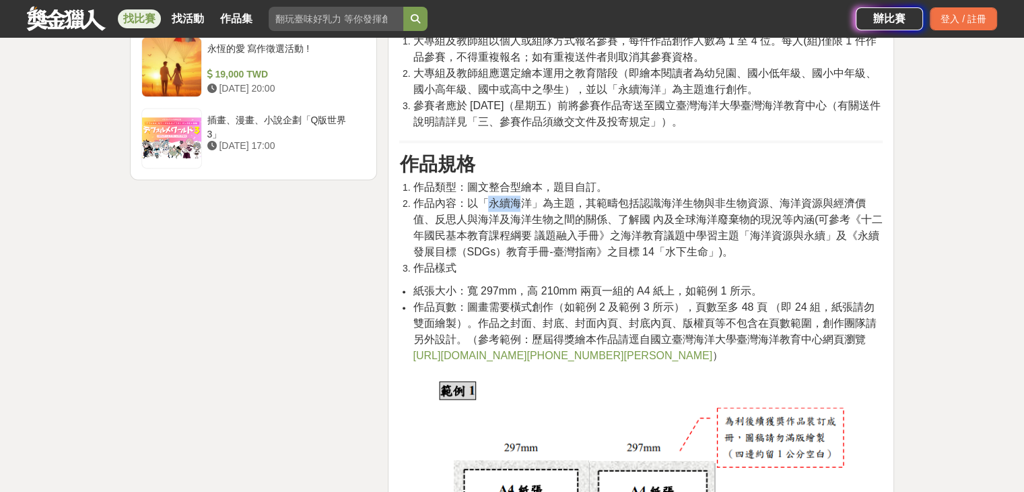
drag, startPoint x: 486, startPoint y: 235, endPoint x: 525, endPoint y: 234, distance: 39.1
click at [525, 234] on span "作品內容：以「永續海洋」為主題，其範疇包括認識海洋生物與非生物資源、海洋資源與經濟價值、反思人與海洋及海洋生物之間的關係、了解國 內及全球海洋廢棄物的現況等內…" at bounding box center [648, 227] width 470 height 60
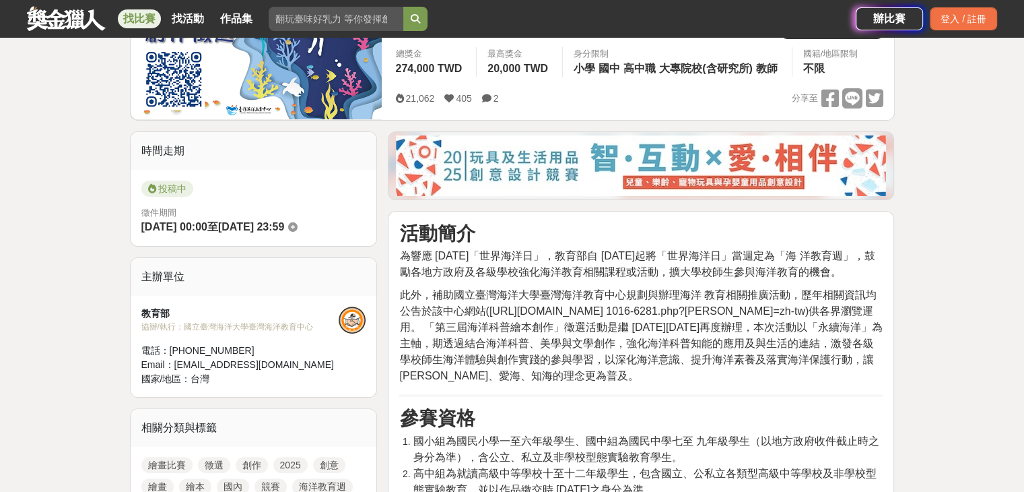
scroll to position [67, 0]
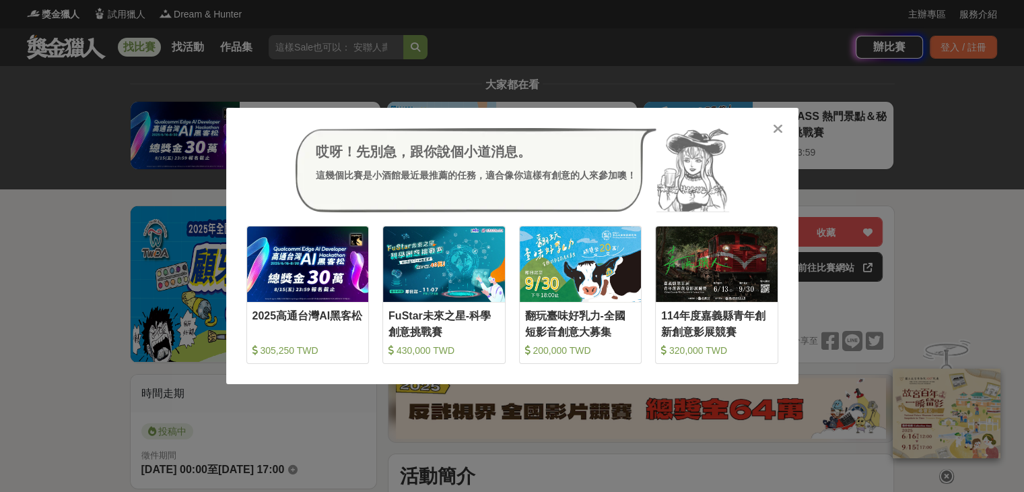
click at [779, 124] on icon at bounding box center [778, 128] width 10 height 13
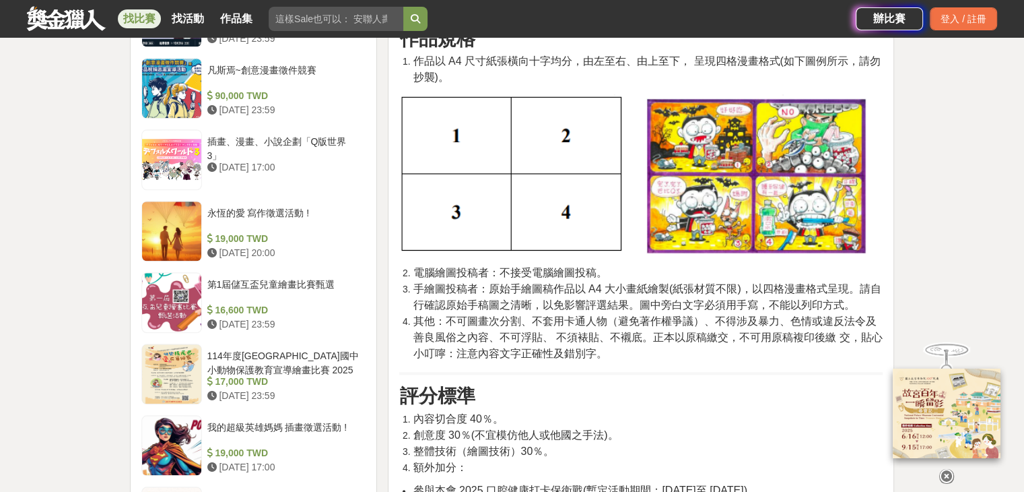
scroll to position [1414, 0]
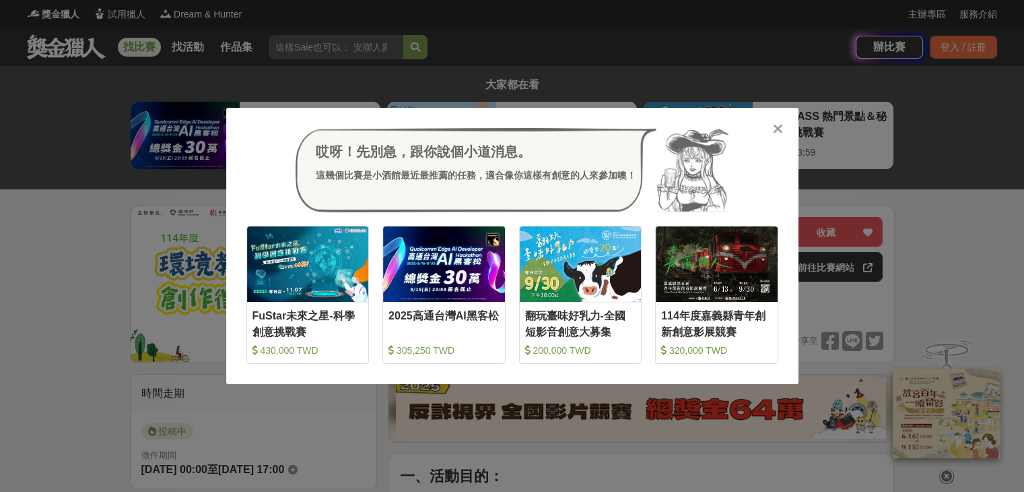
click at [778, 130] on icon at bounding box center [778, 128] width 10 height 13
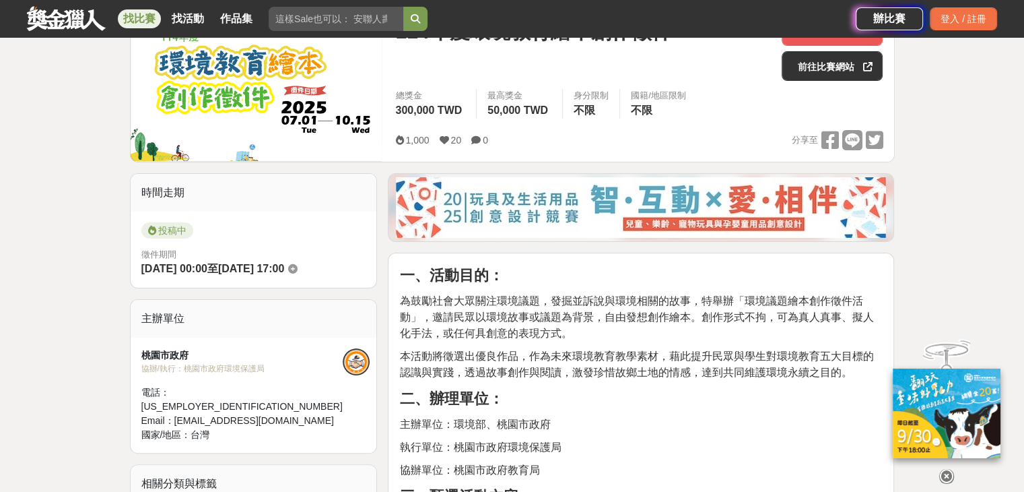
scroll to position [117, 0]
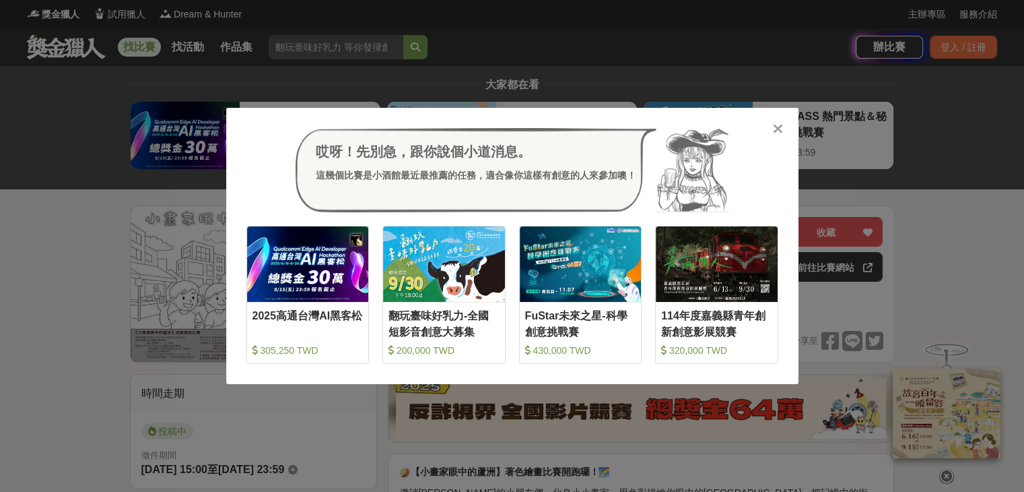
click at [776, 127] on icon at bounding box center [778, 128] width 10 height 13
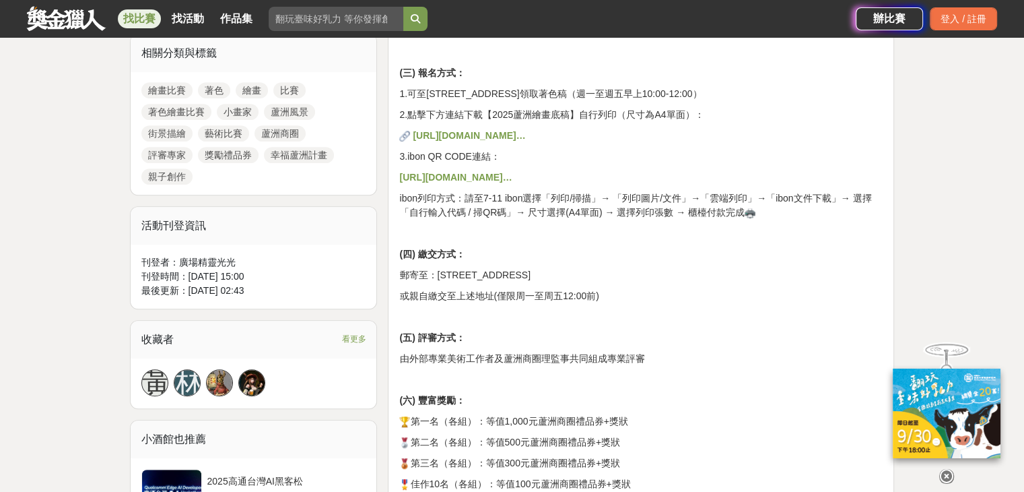
scroll to position [539, 0]
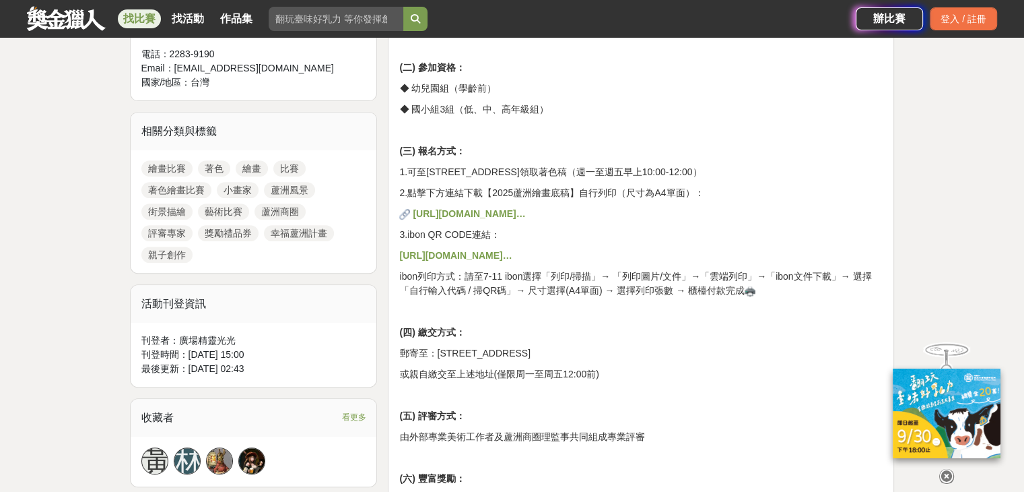
click at [525, 208] on strong "https://drive.google.com/....../1zg4G5qvuMj....../view...…" at bounding box center [469, 213] width 112 height 11
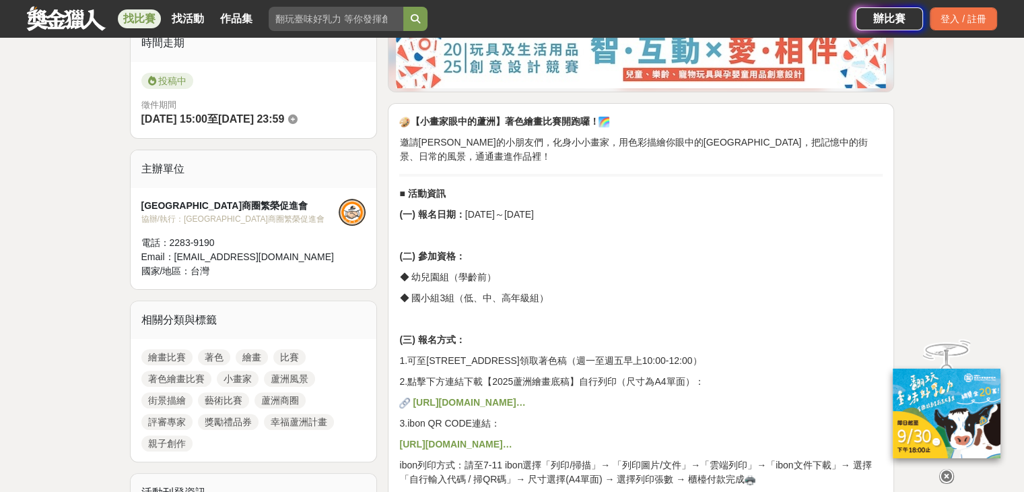
scroll to position [135, 0]
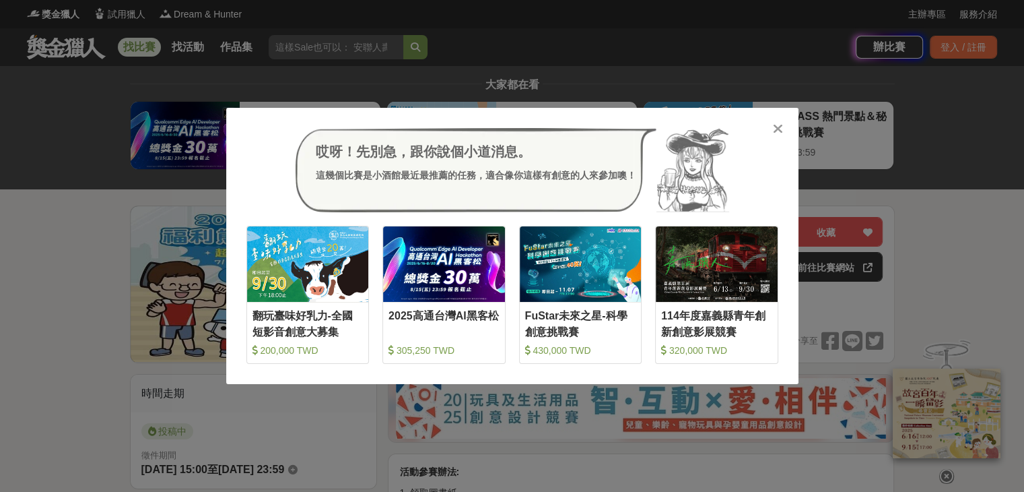
click at [777, 127] on icon at bounding box center [778, 128] width 10 height 13
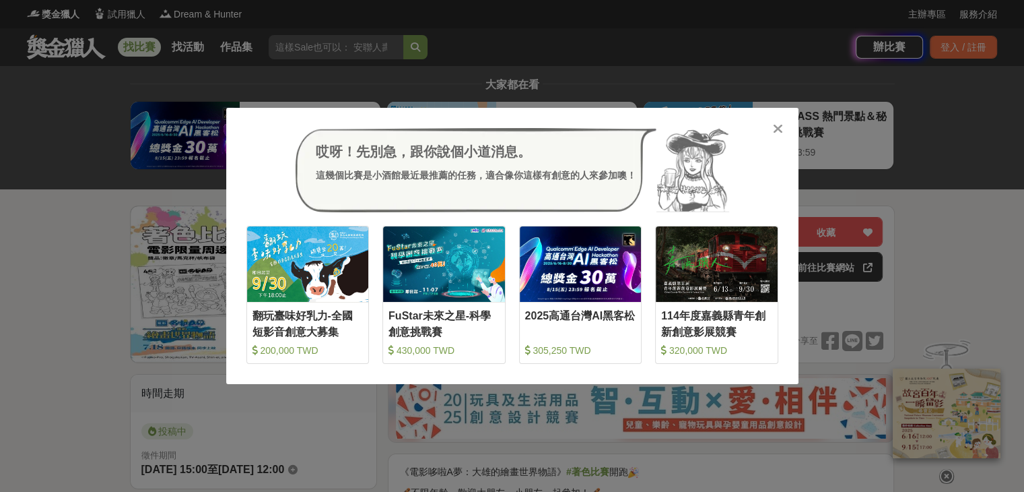
click at [779, 130] on icon at bounding box center [778, 128] width 10 height 13
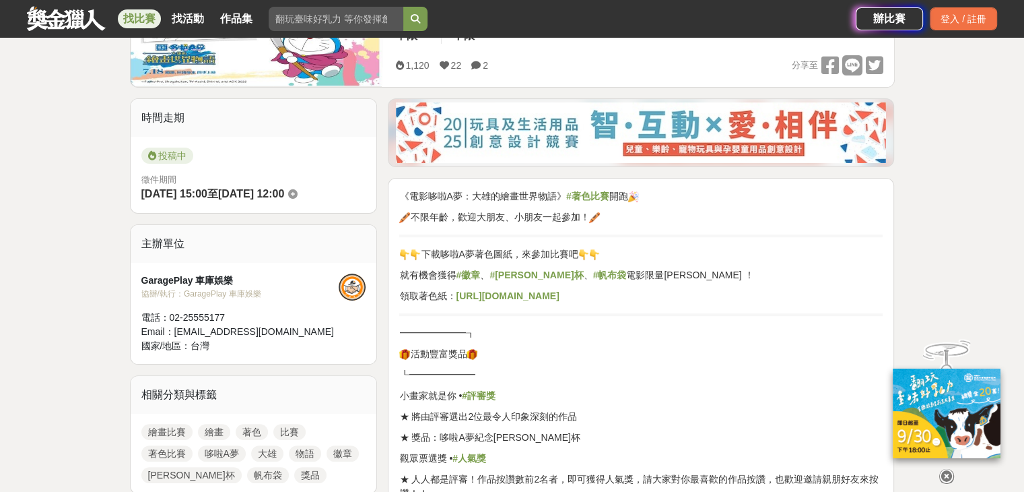
scroll to position [269, 0]
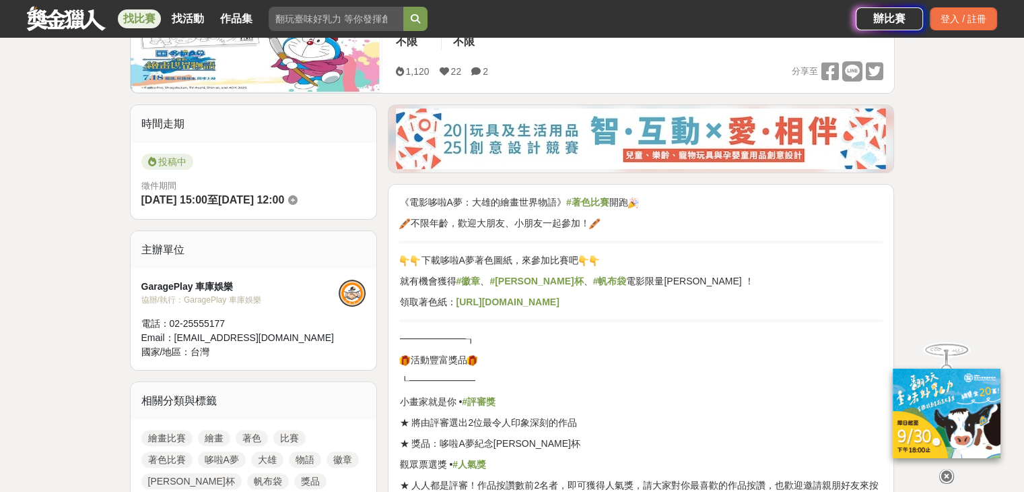
click at [531, 302] on strong "https://reurl.cc/DOvlZR" at bounding box center [507, 301] width 103 height 11
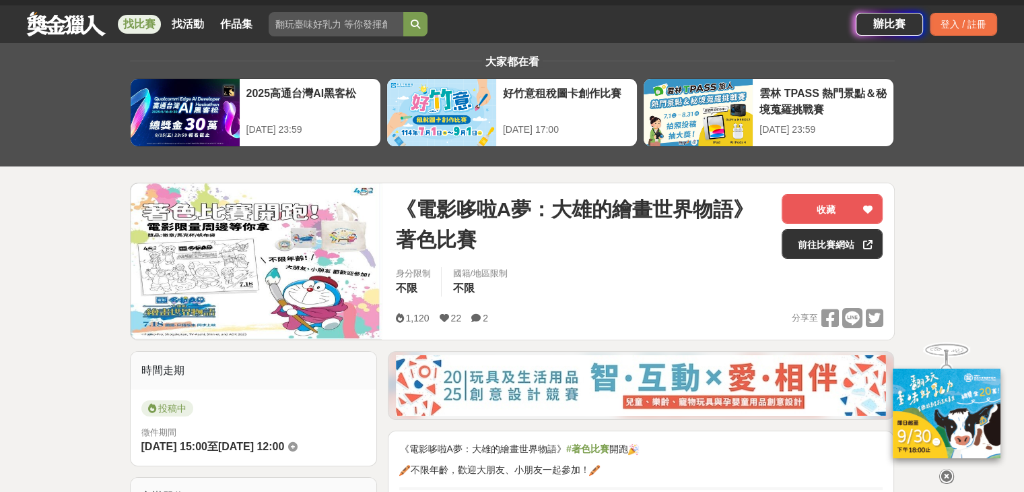
scroll to position [0, 0]
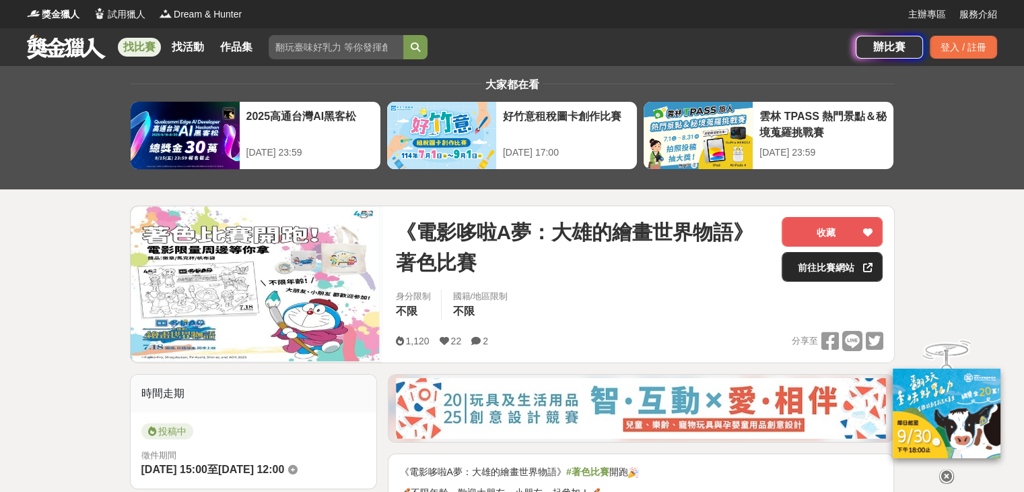
click at [841, 271] on link "前往比賽網站" at bounding box center [832, 267] width 101 height 30
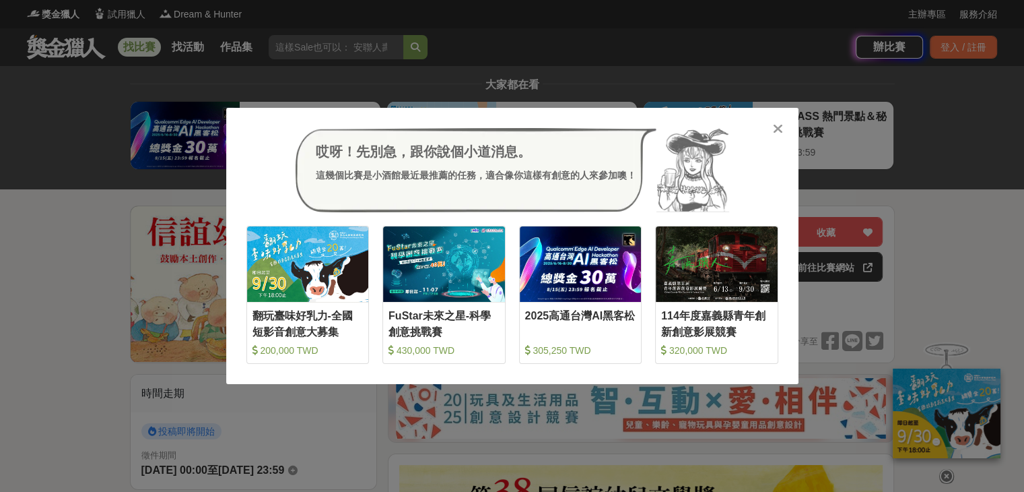
click at [779, 127] on icon at bounding box center [778, 128] width 10 height 13
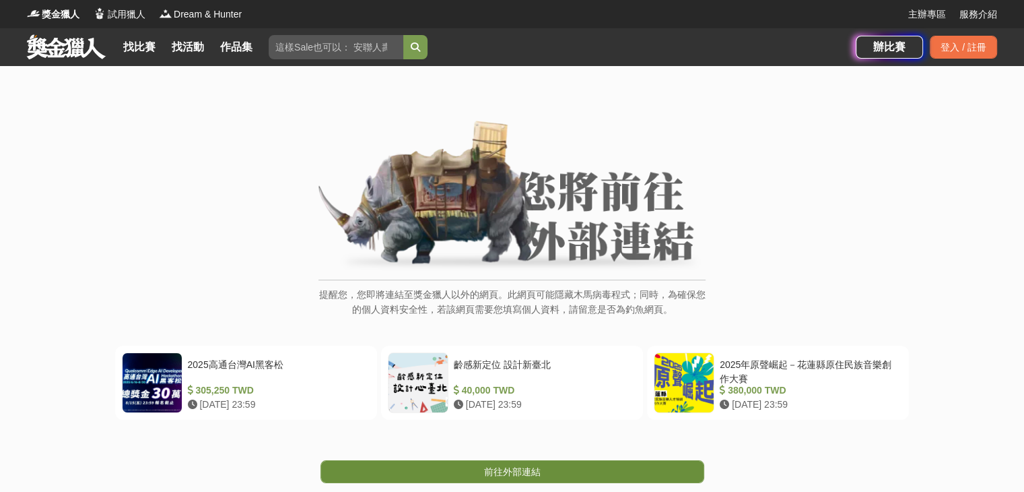
click at [511, 467] on span "前往外部連結" at bounding box center [512, 471] width 57 height 11
click at [512, 472] on span "前往外部連結" at bounding box center [512, 471] width 57 height 11
